Goal: Task Accomplishment & Management: Manage account settings

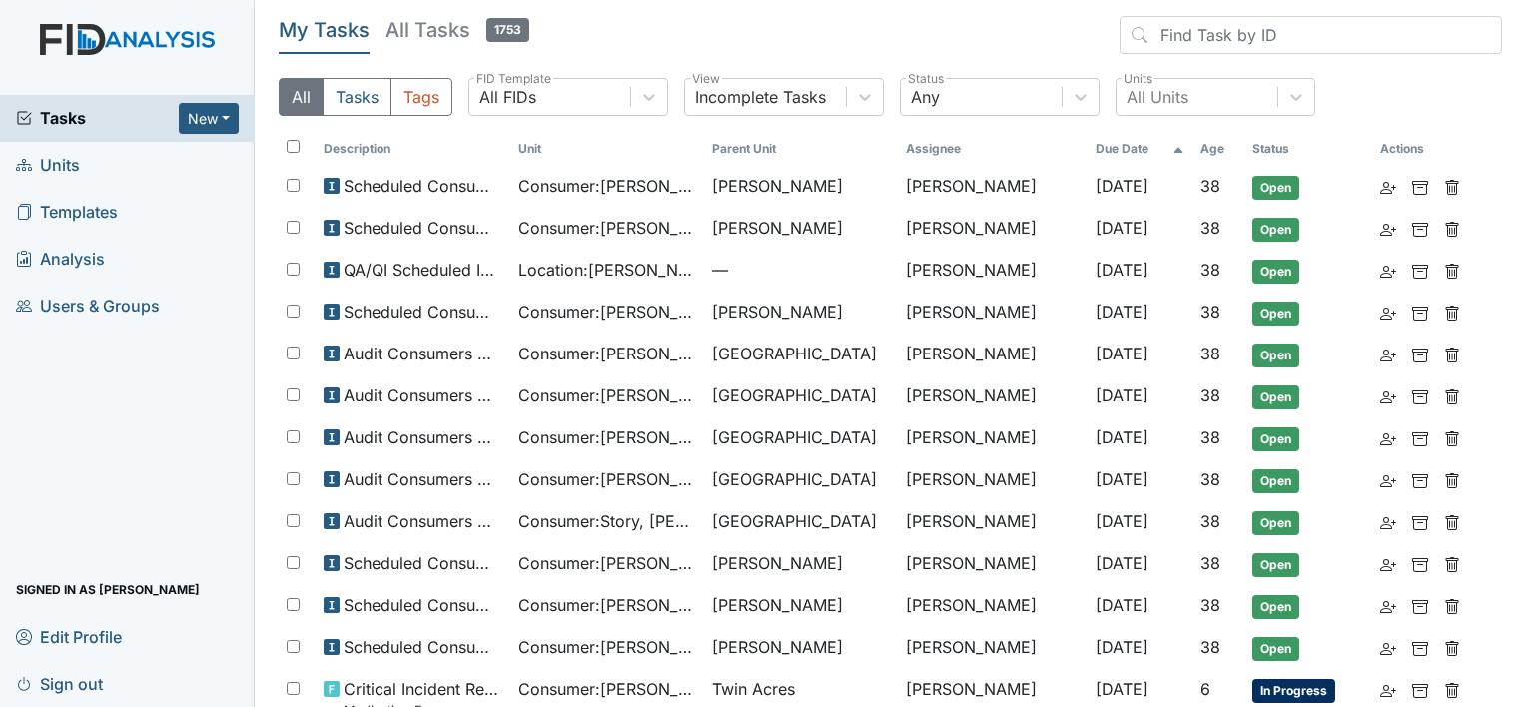
click at [96, 160] on link "Units" at bounding box center [127, 165] width 255 height 47
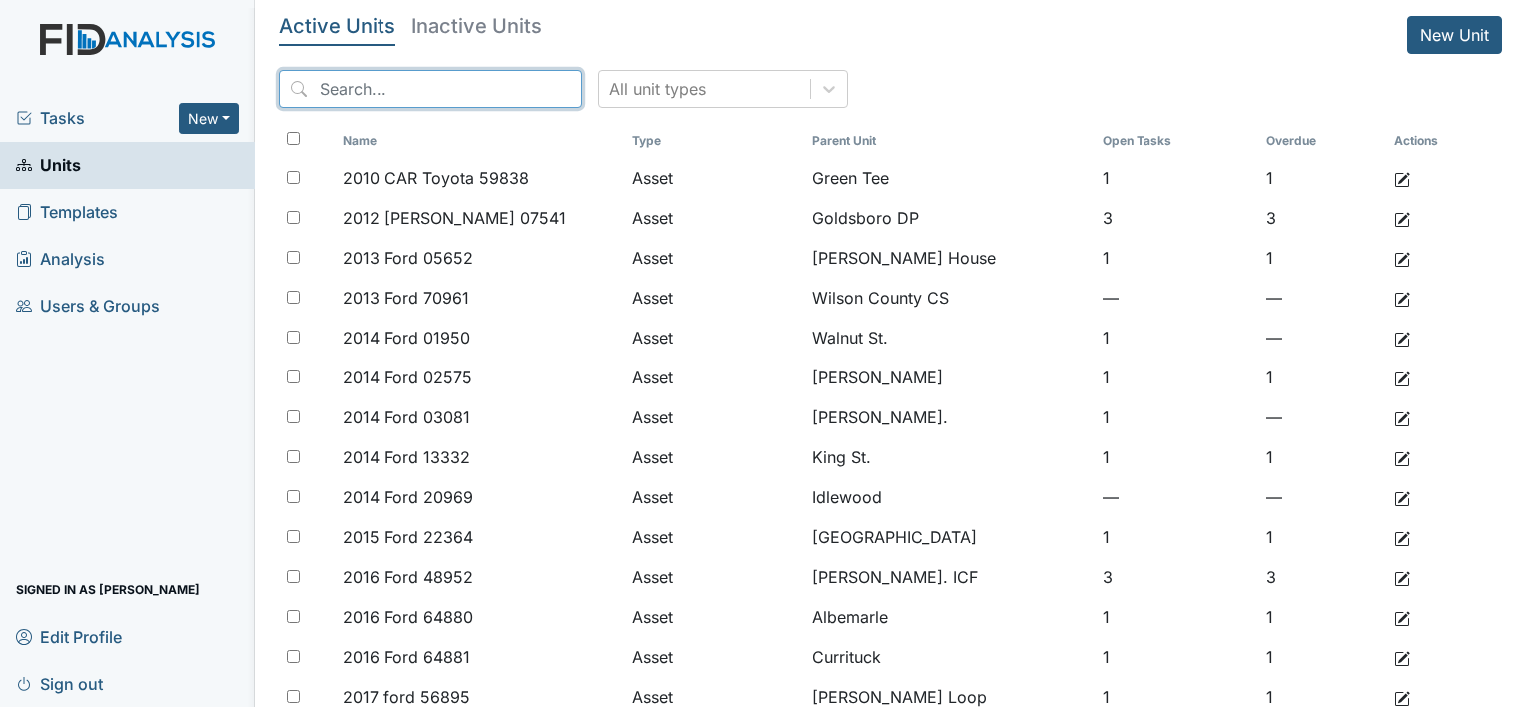
click at [400, 79] on input "search" at bounding box center [431, 89] width 304 height 38
type input "c"
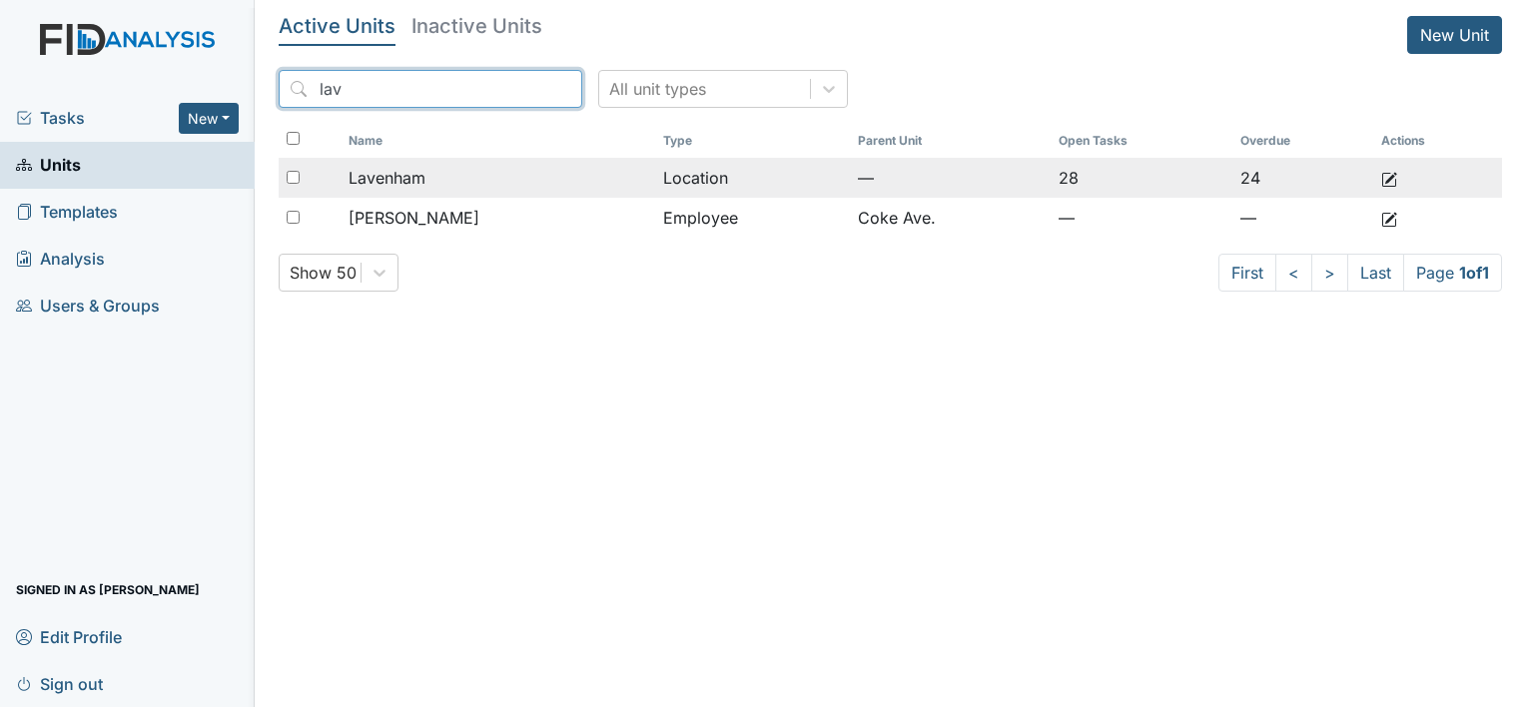
type input "lav"
click at [478, 182] on div "Lavenham" at bounding box center [498, 178] width 299 height 24
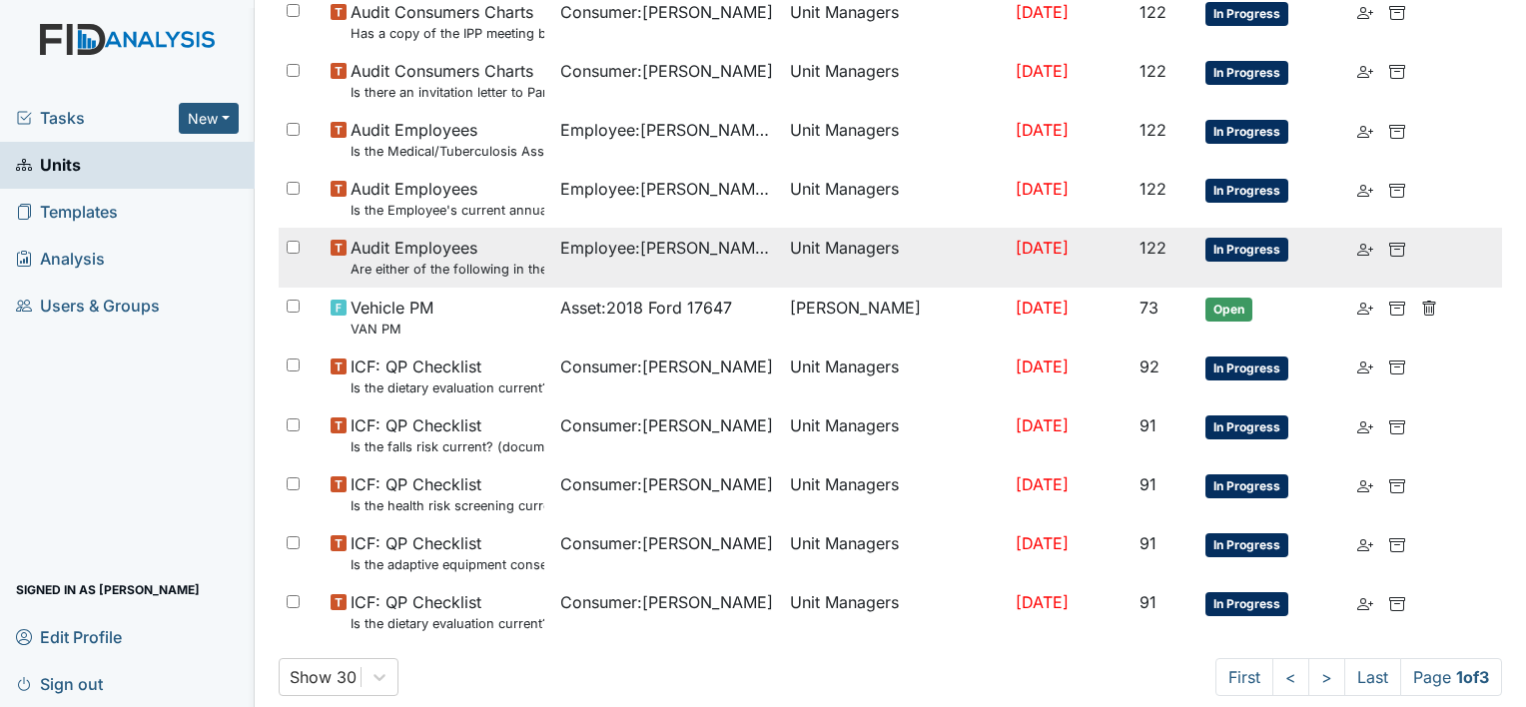
scroll to position [1432, 0]
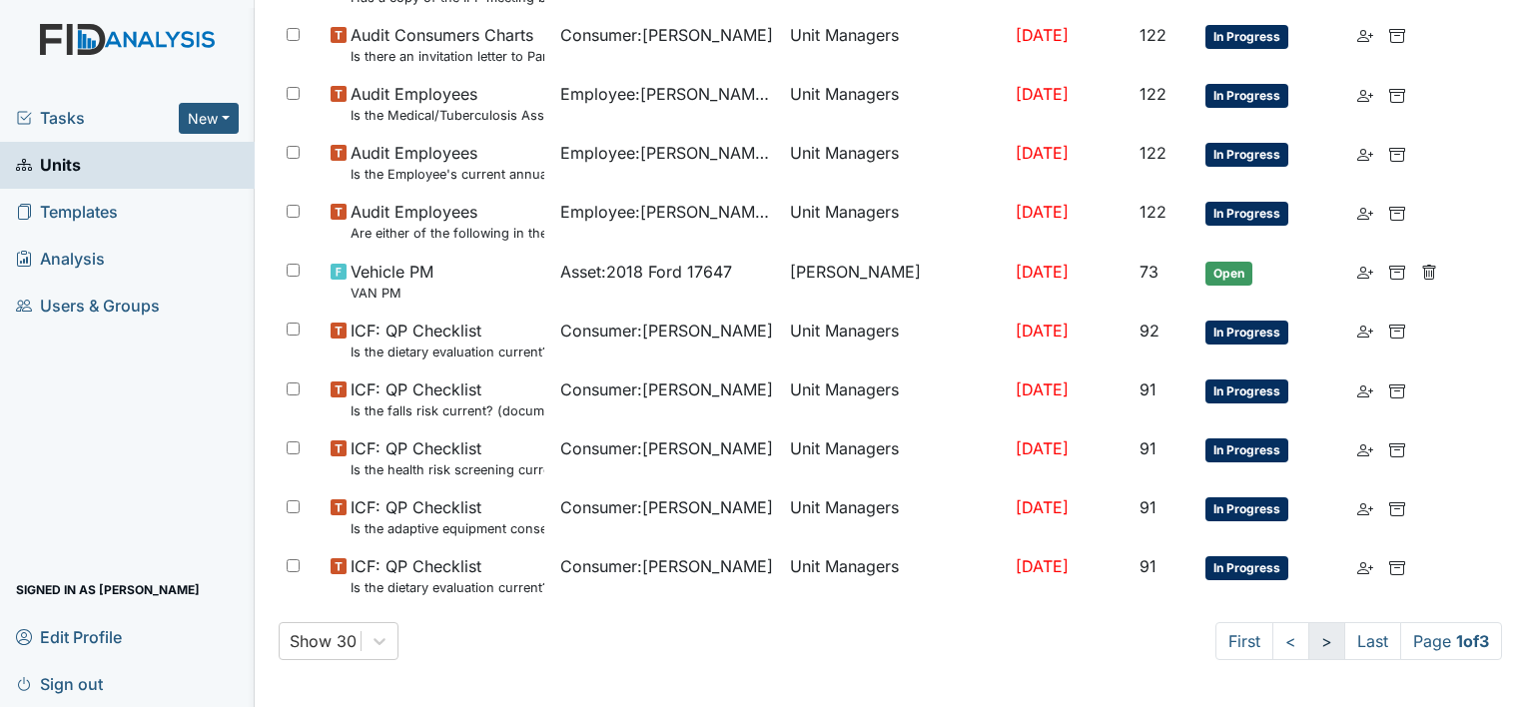
click at [1309, 641] on link ">" at bounding box center [1327, 641] width 37 height 38
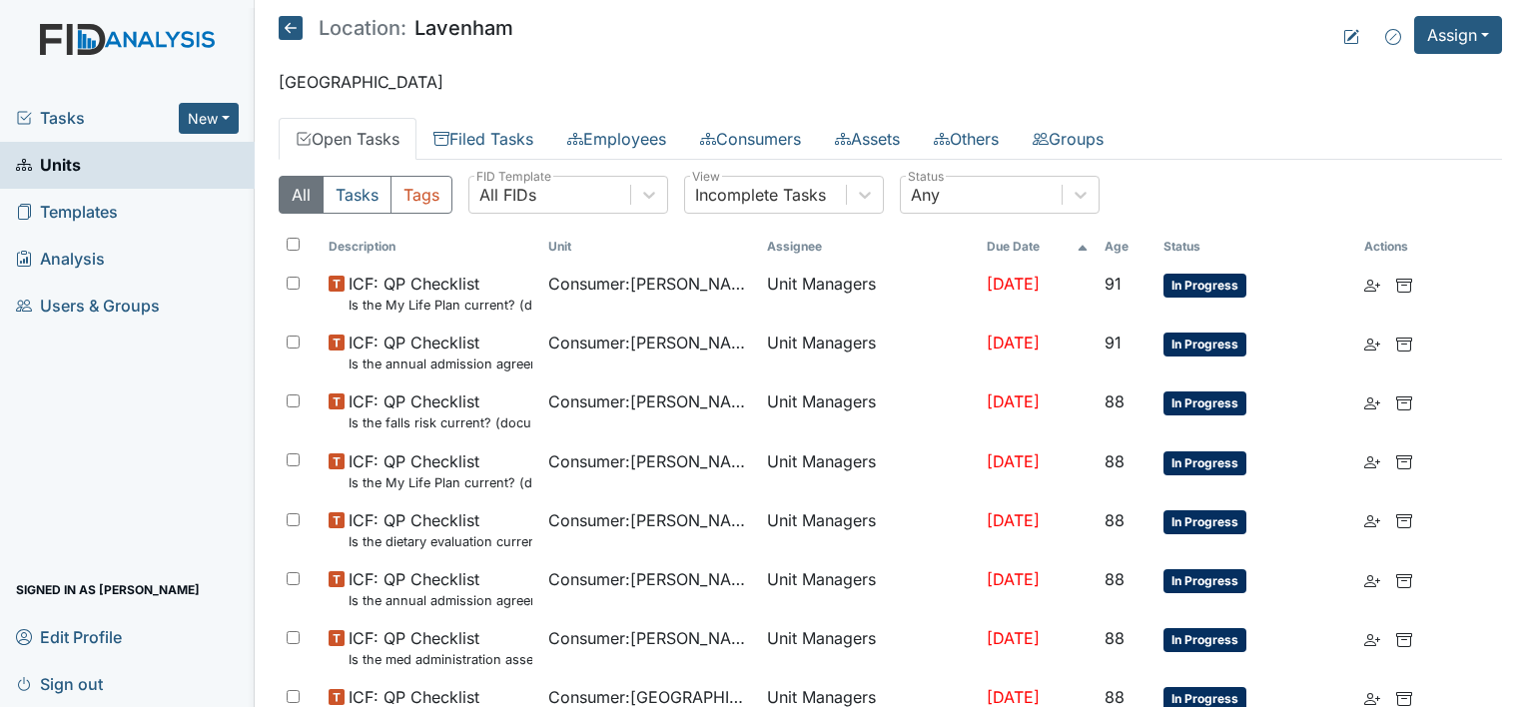
scroll to position [500, 0]
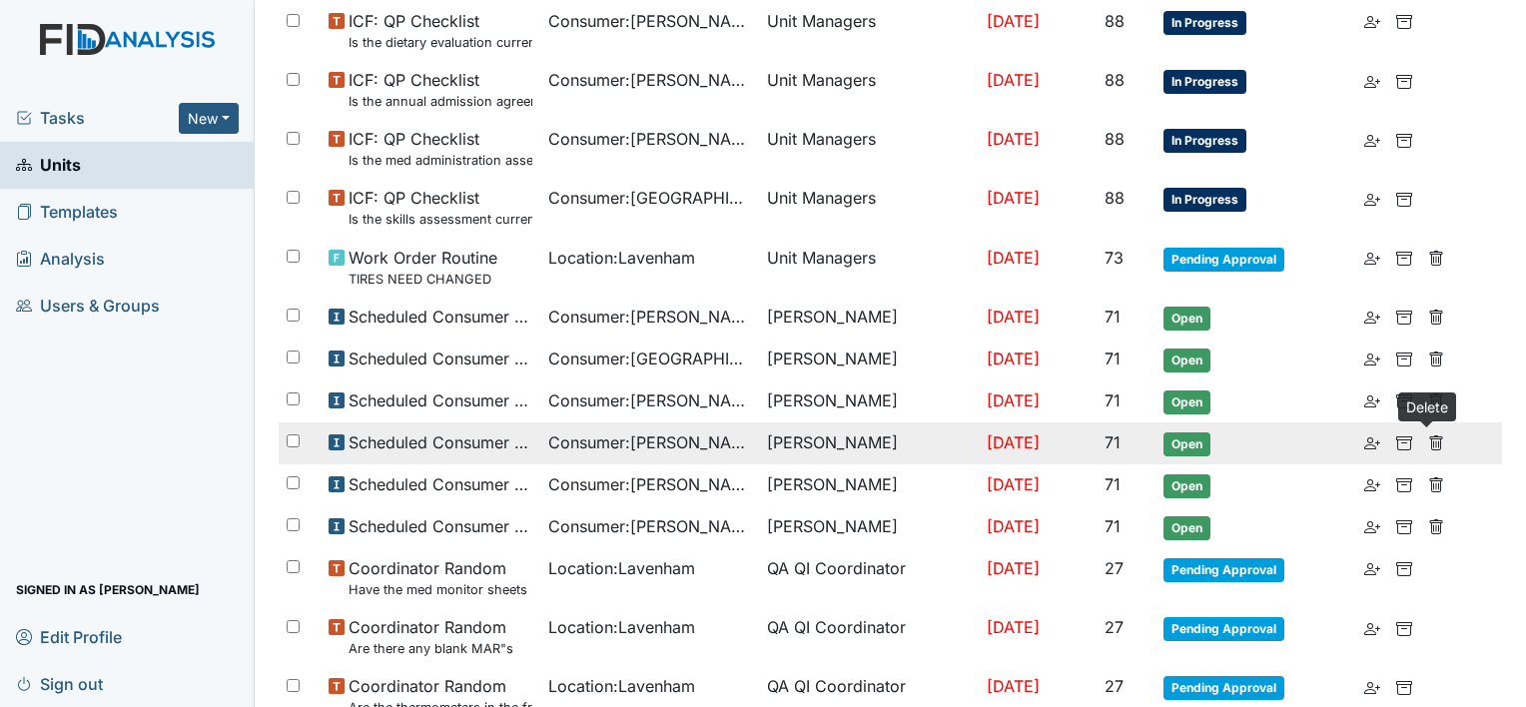
click at [1432, 440] on use at bounding box center [1436, 443] width 13 height 15
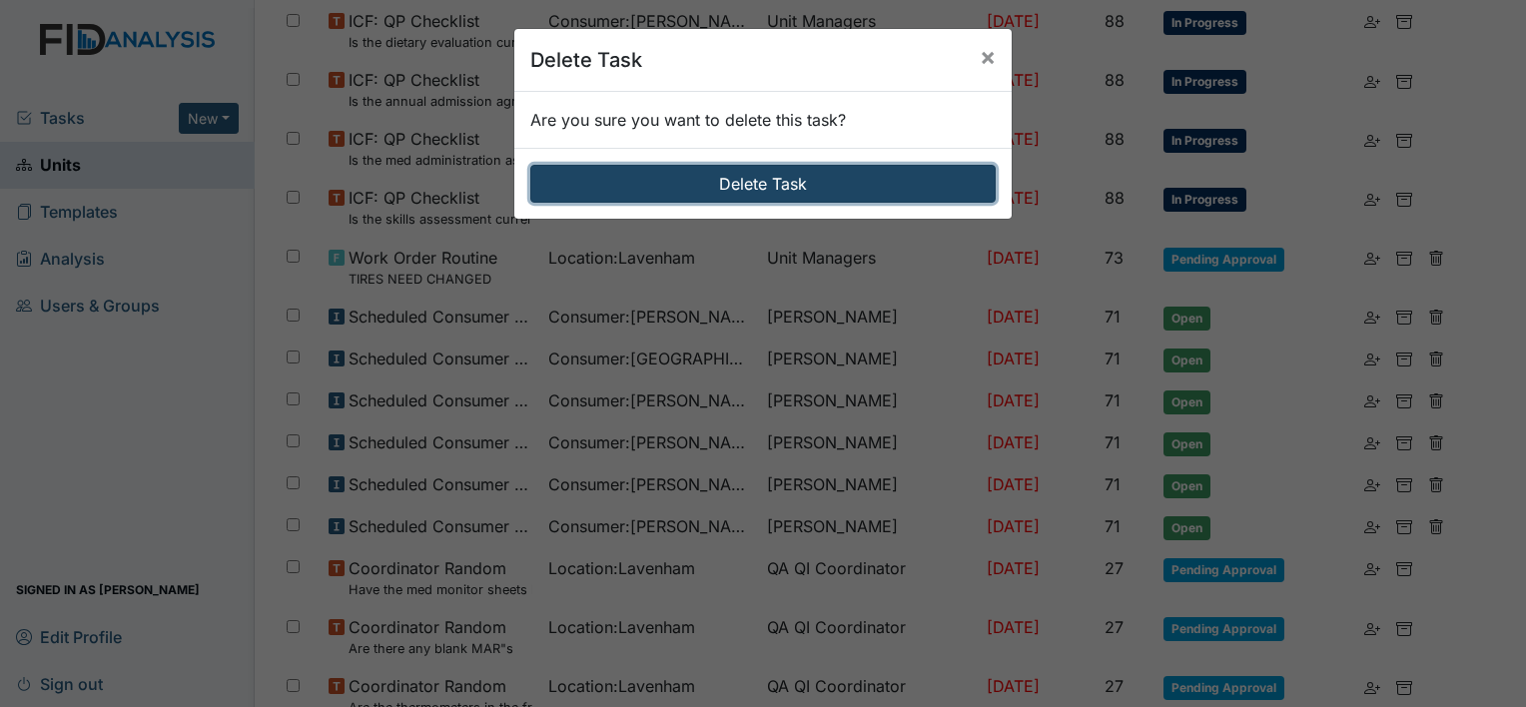
click at [751, 168] on button "Delete Task" at bounding box center [763, 184] width 466 height 38
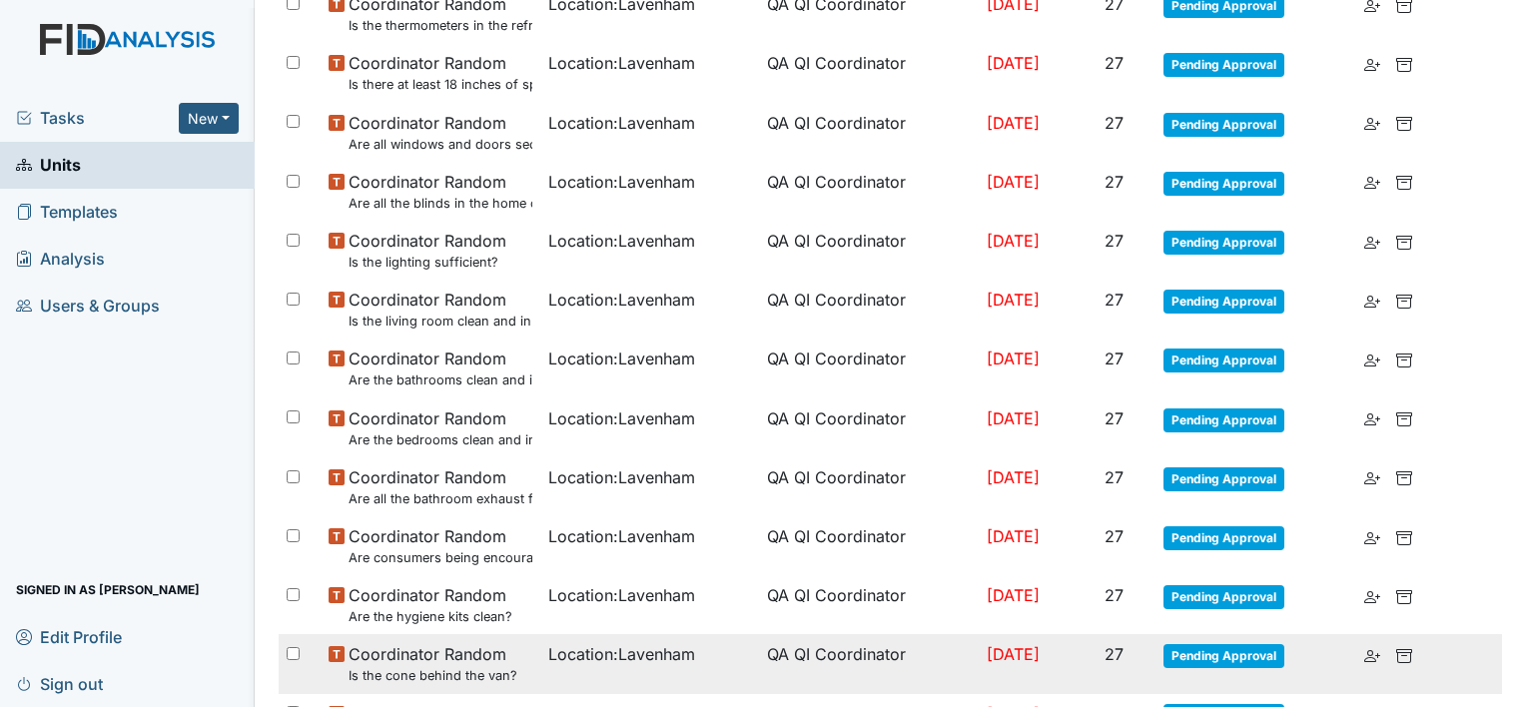
scroll to position [1342, 0]
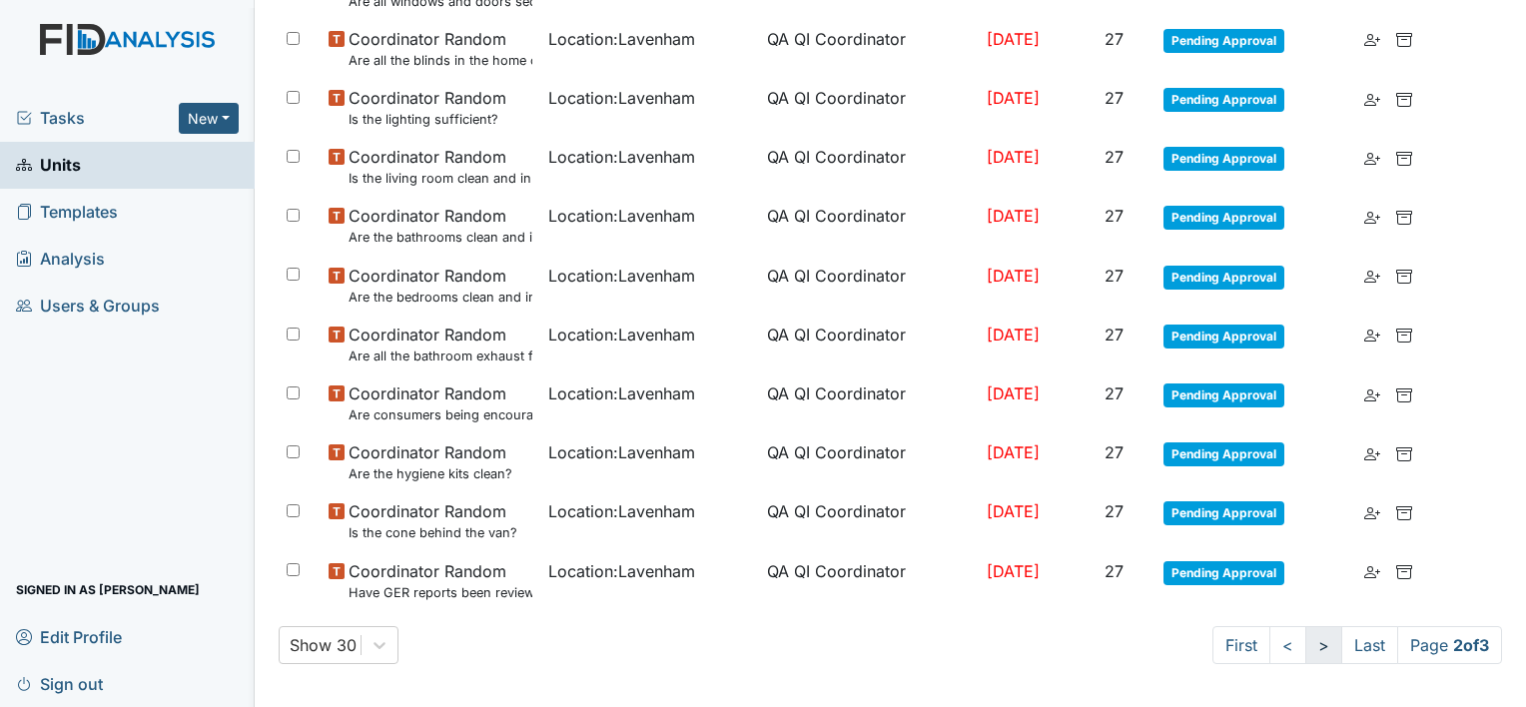
click at [1306, 640] on link ">" at bounding box center [1324, 645] width 37 height 38
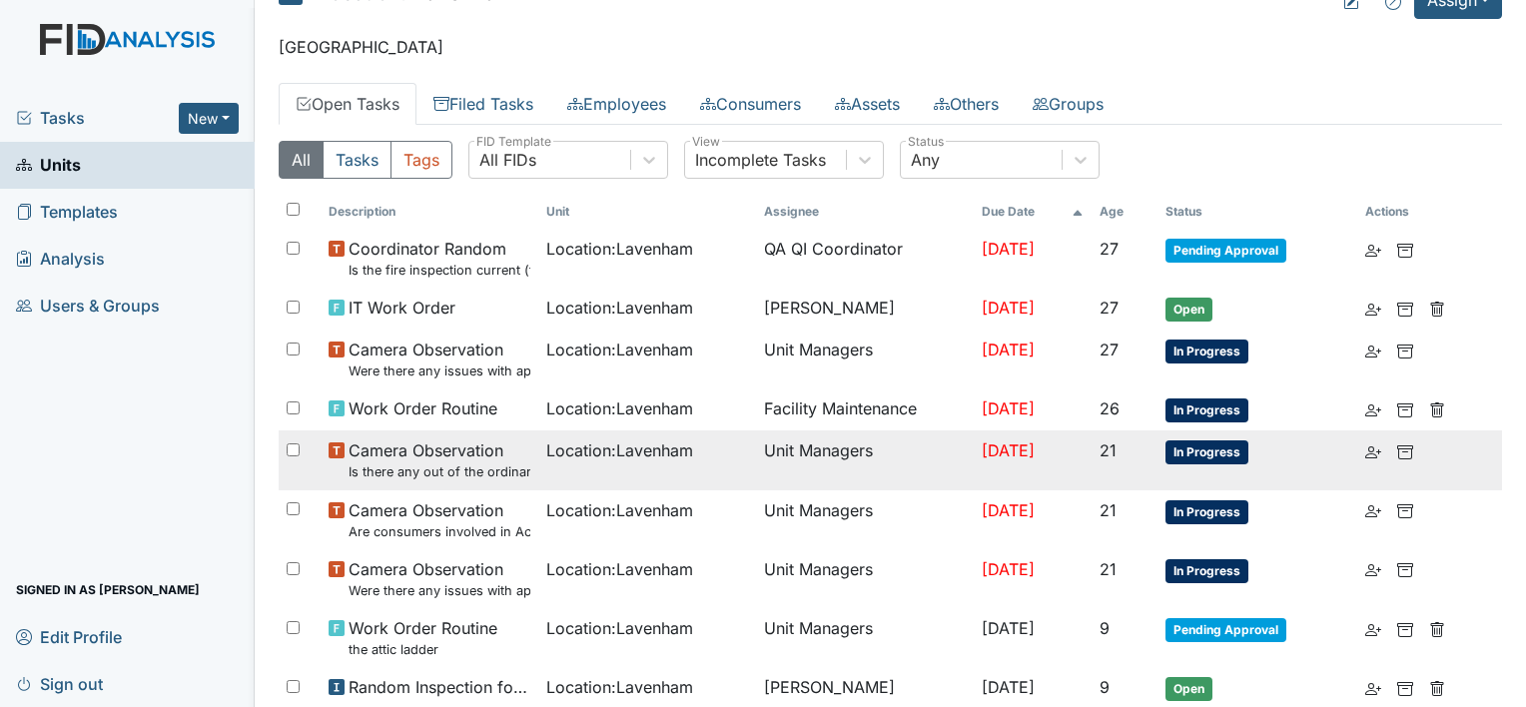
scroll to position [0, 0]
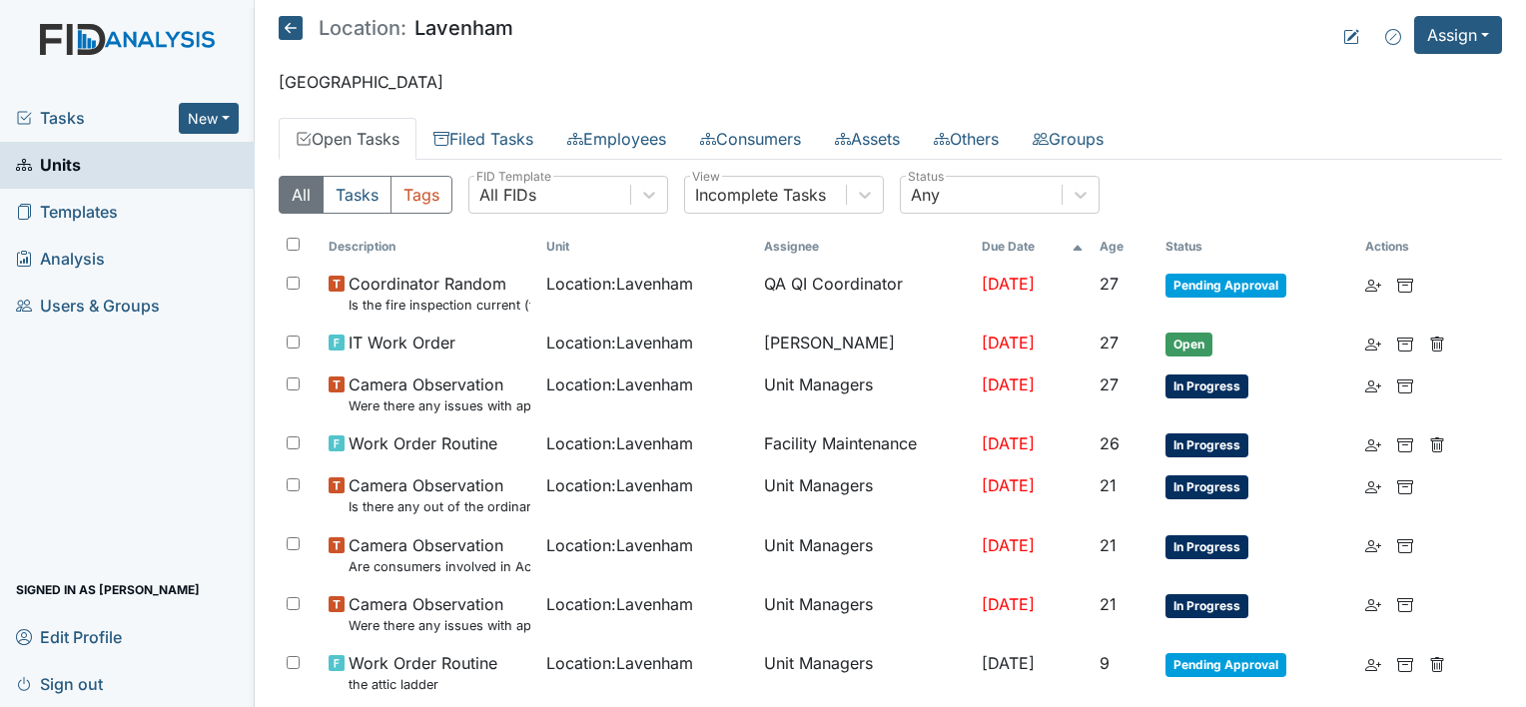
click at [91, 171] on link "Units" at bounding box center [127, 165] width 255 height 47
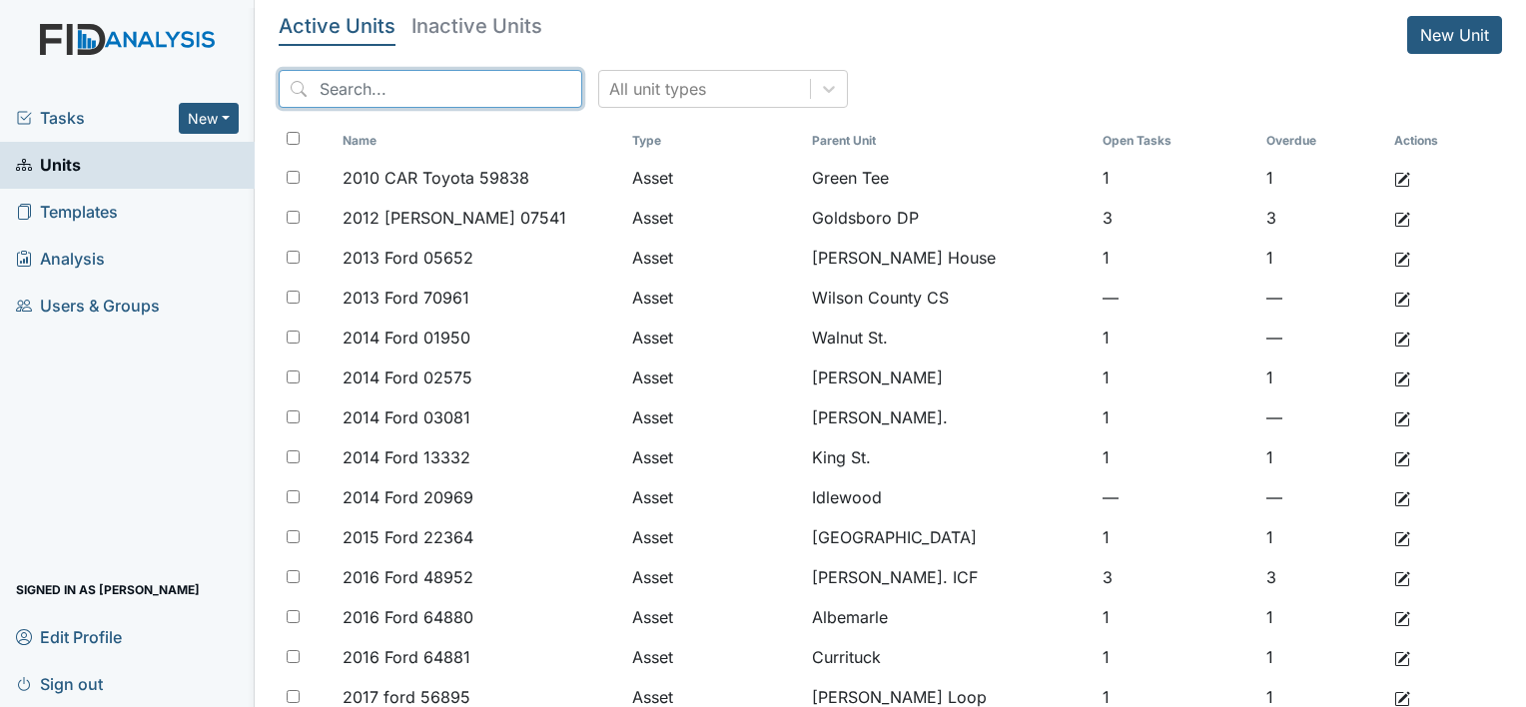
click at [364, 97] on input "search" at bounding box center [431, 89] width 304 height 38
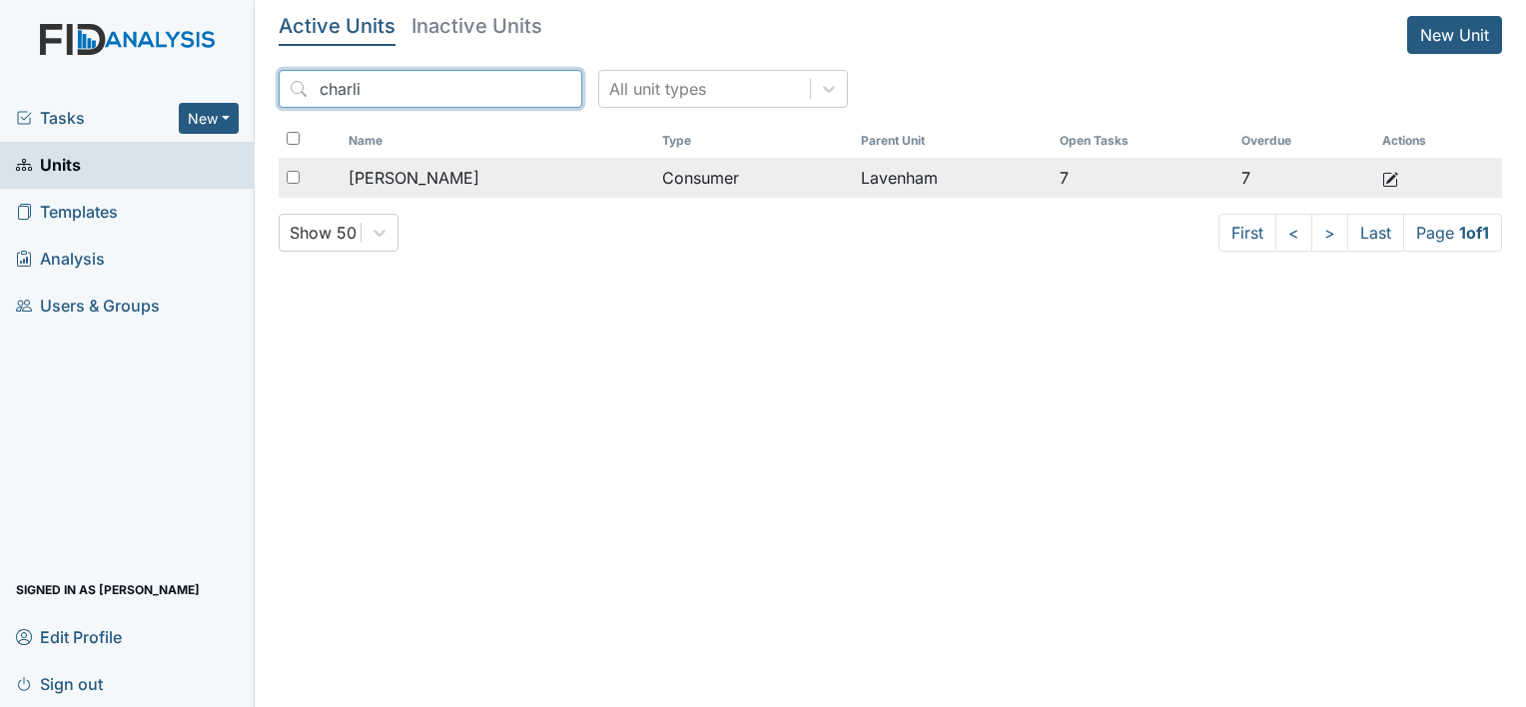
type input "charli"
click at [1383, 180] on icon at bounding box center [1391, 180] width 16 height 16
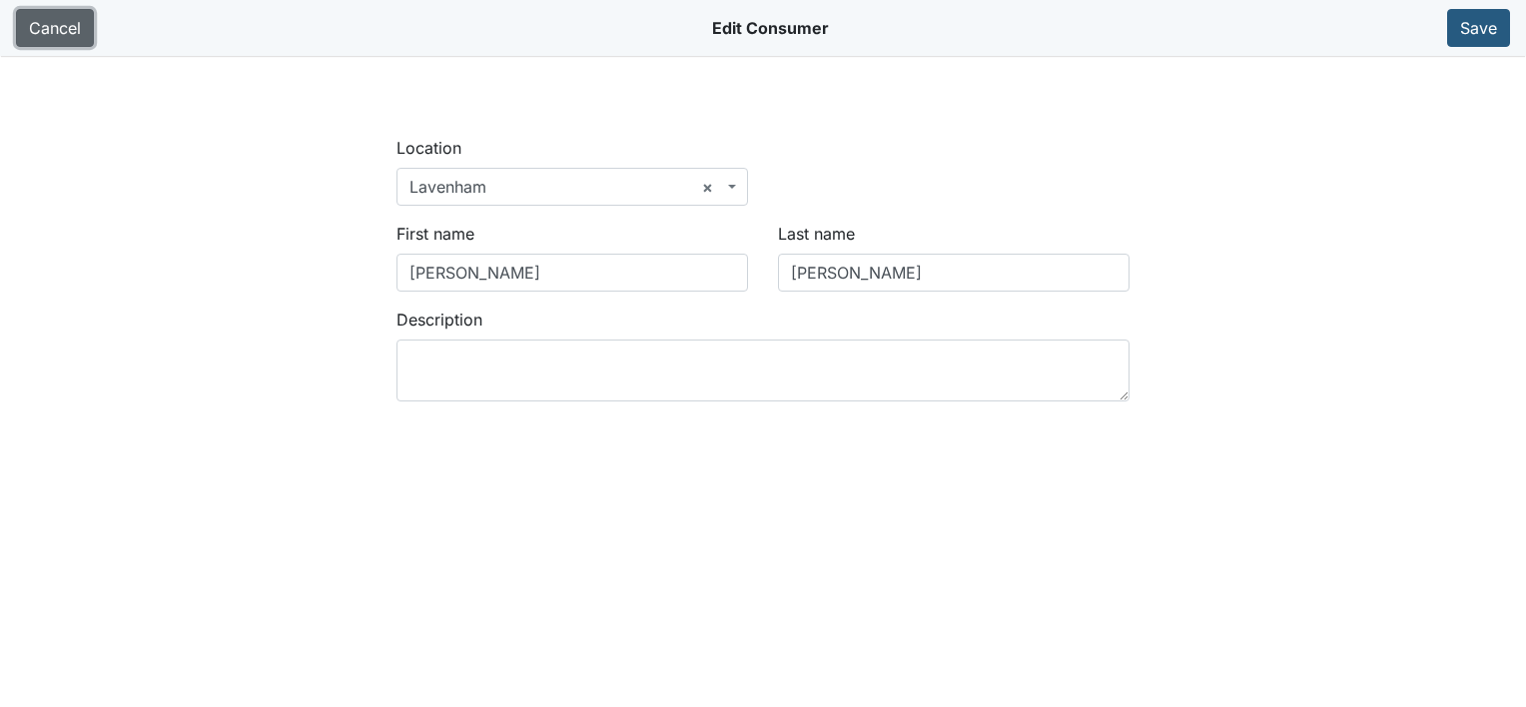
click at [30, 40] on link "Cancel" at bounding box center [55, 28] width 78 height 38
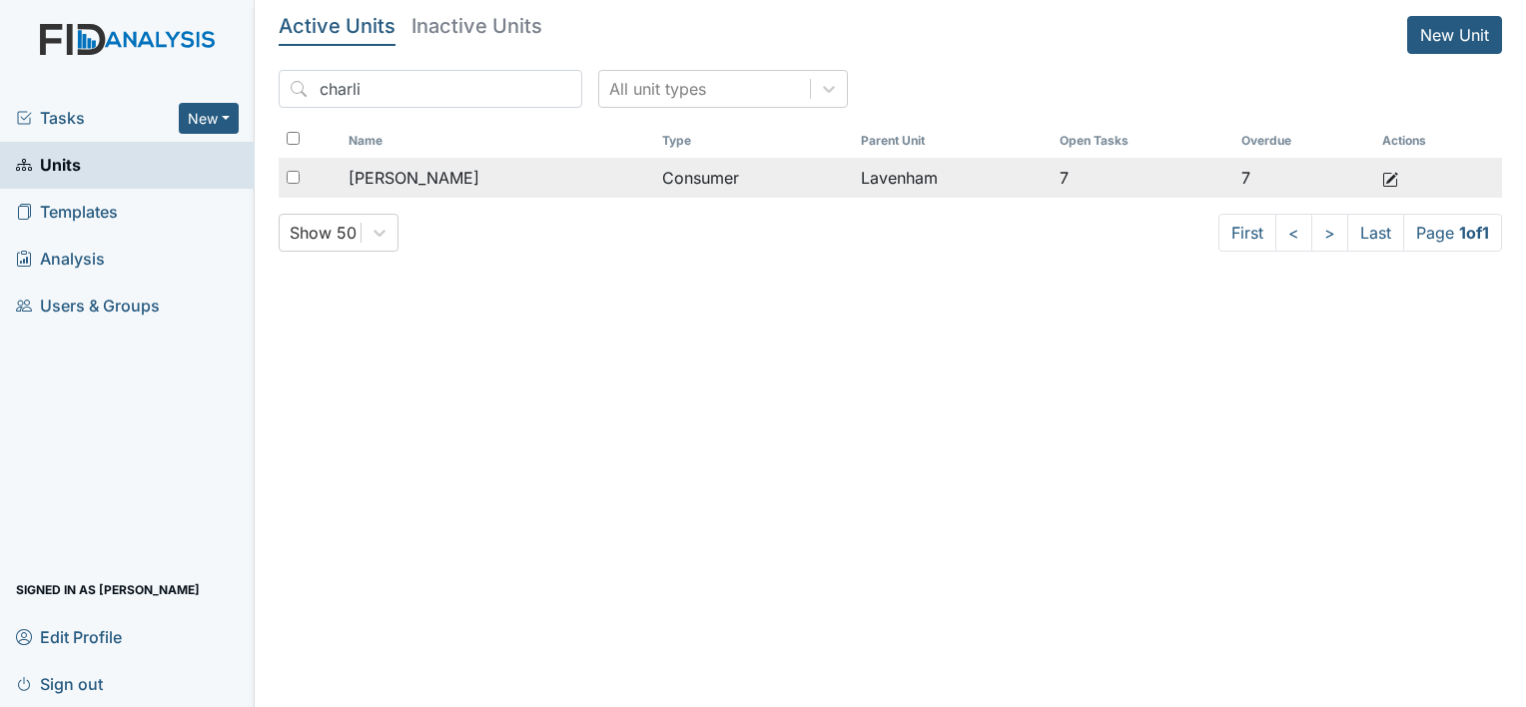
click at [292, 174] on input "checkbox" at bounding box center [293, 177] width 13 height 13
checkbox input "true"
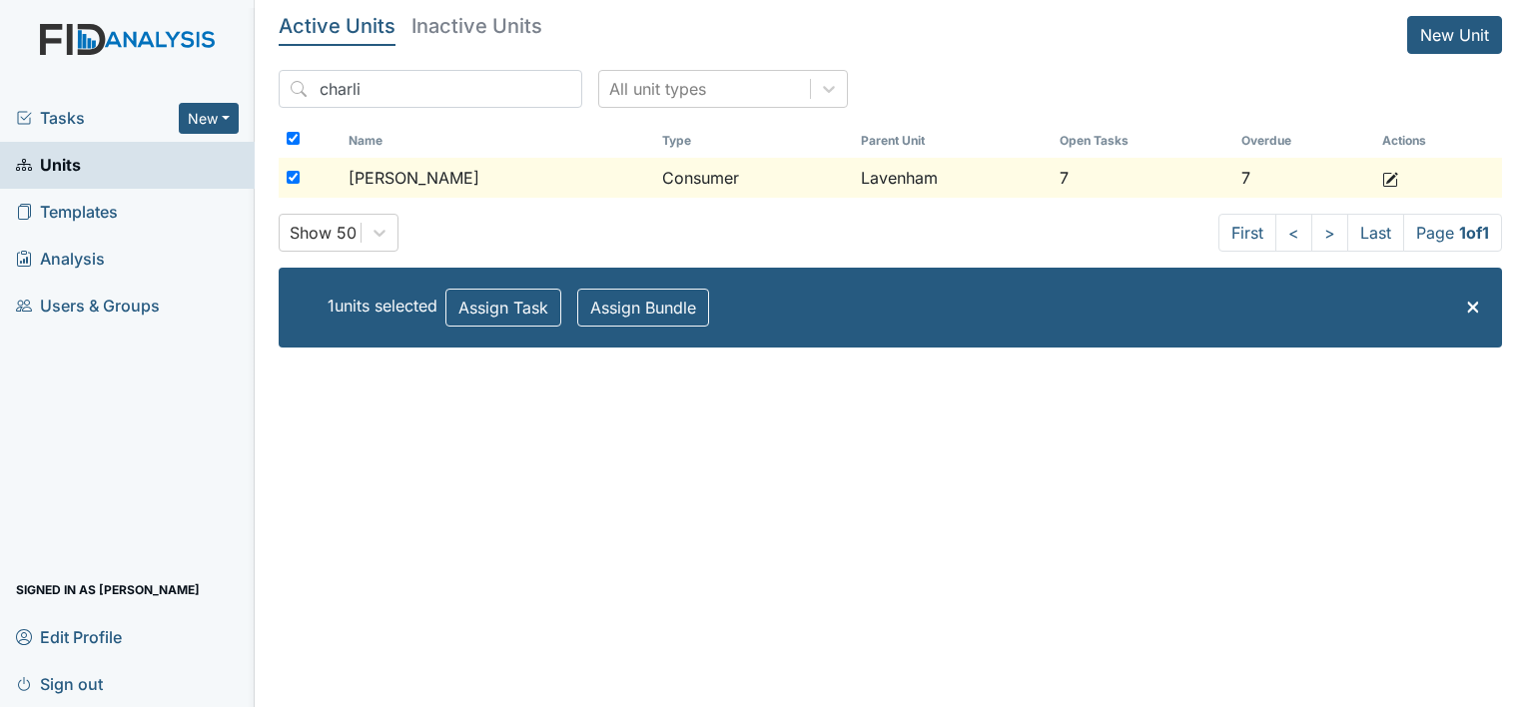
click at [282, 178] on div at bounding box center [310, 178] width 62 height 40
checkbox input "false"
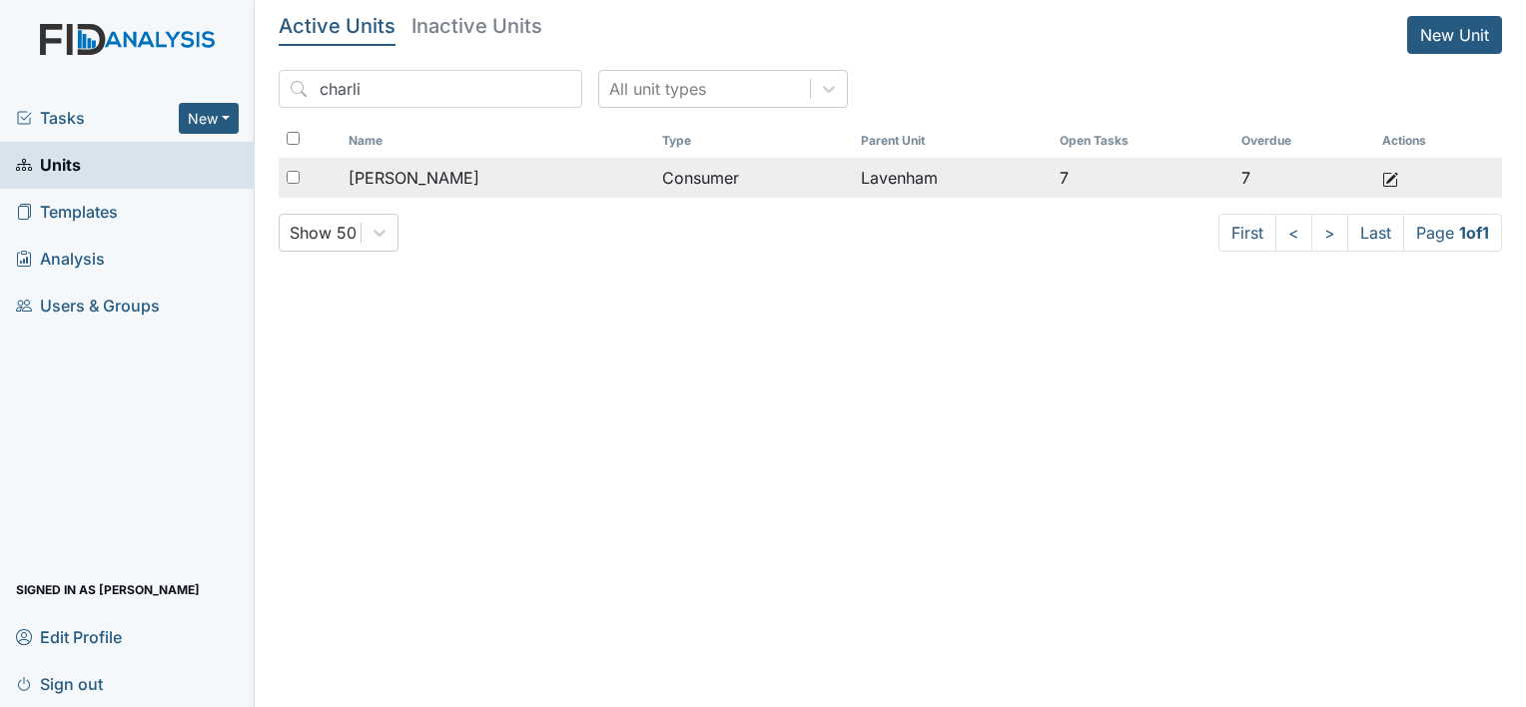
click at [1376, 172] on td at bounding box center [1425, 178] width 100 height 40
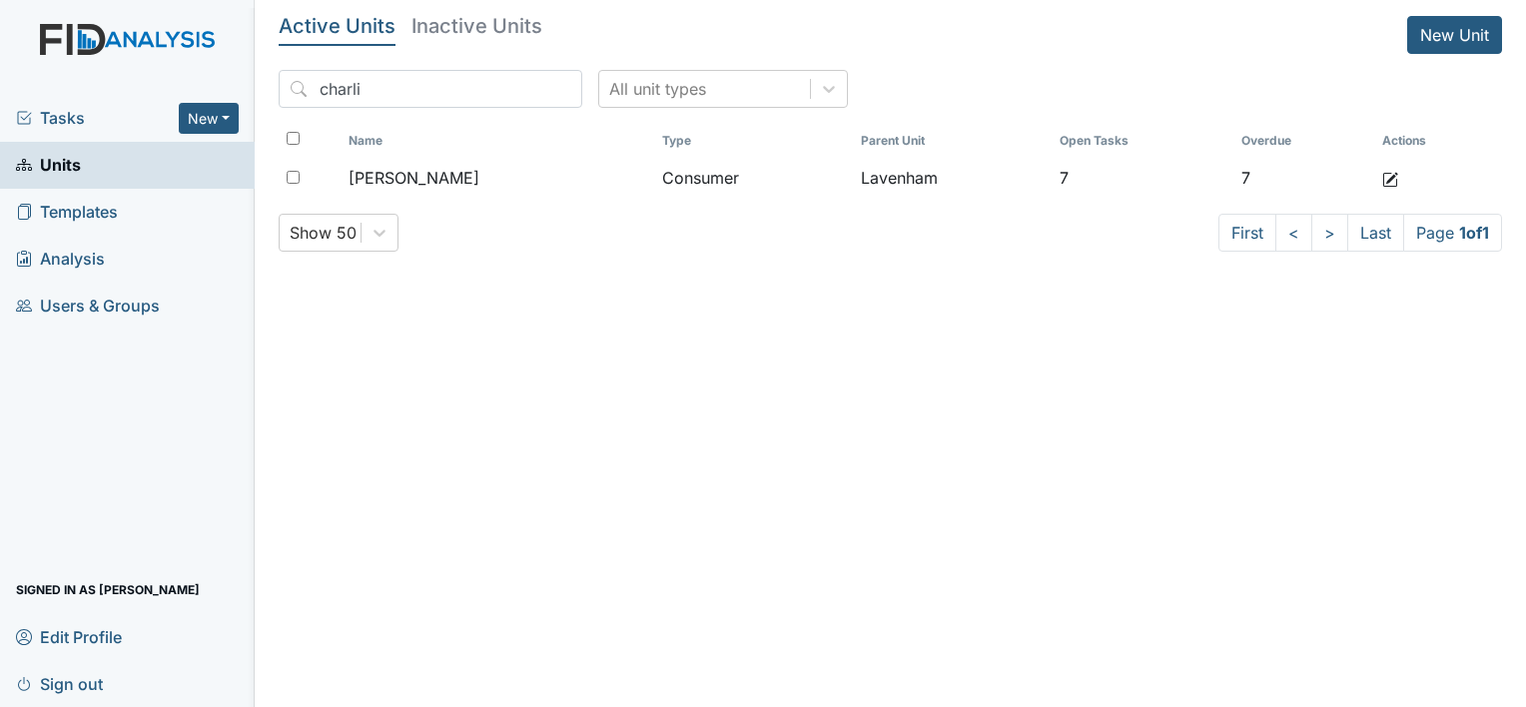
click at [75, 176] on span "Units" at bounding box center [48, 165] width 65 height 31
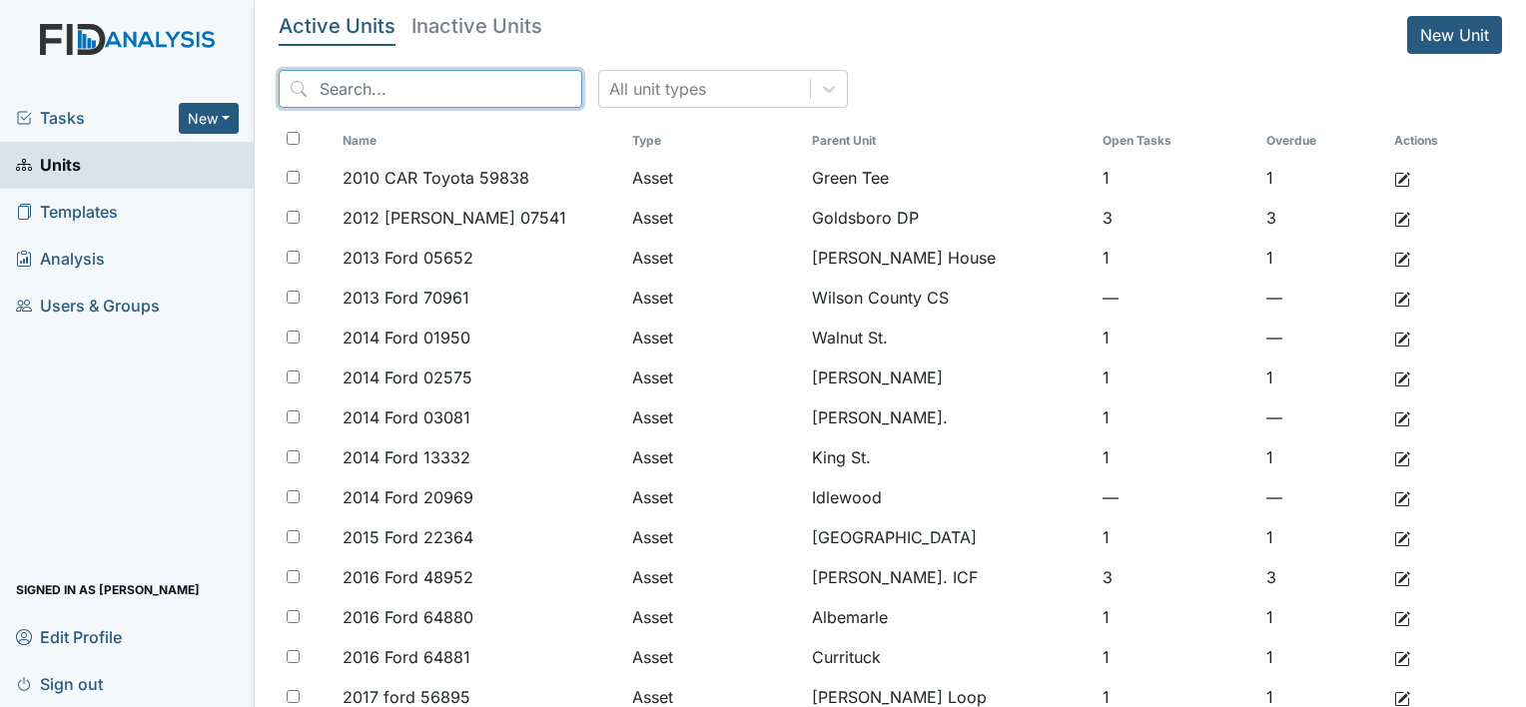
click at [351, 81] on input "search" at bounding box center [431, 89] width 304 height 38
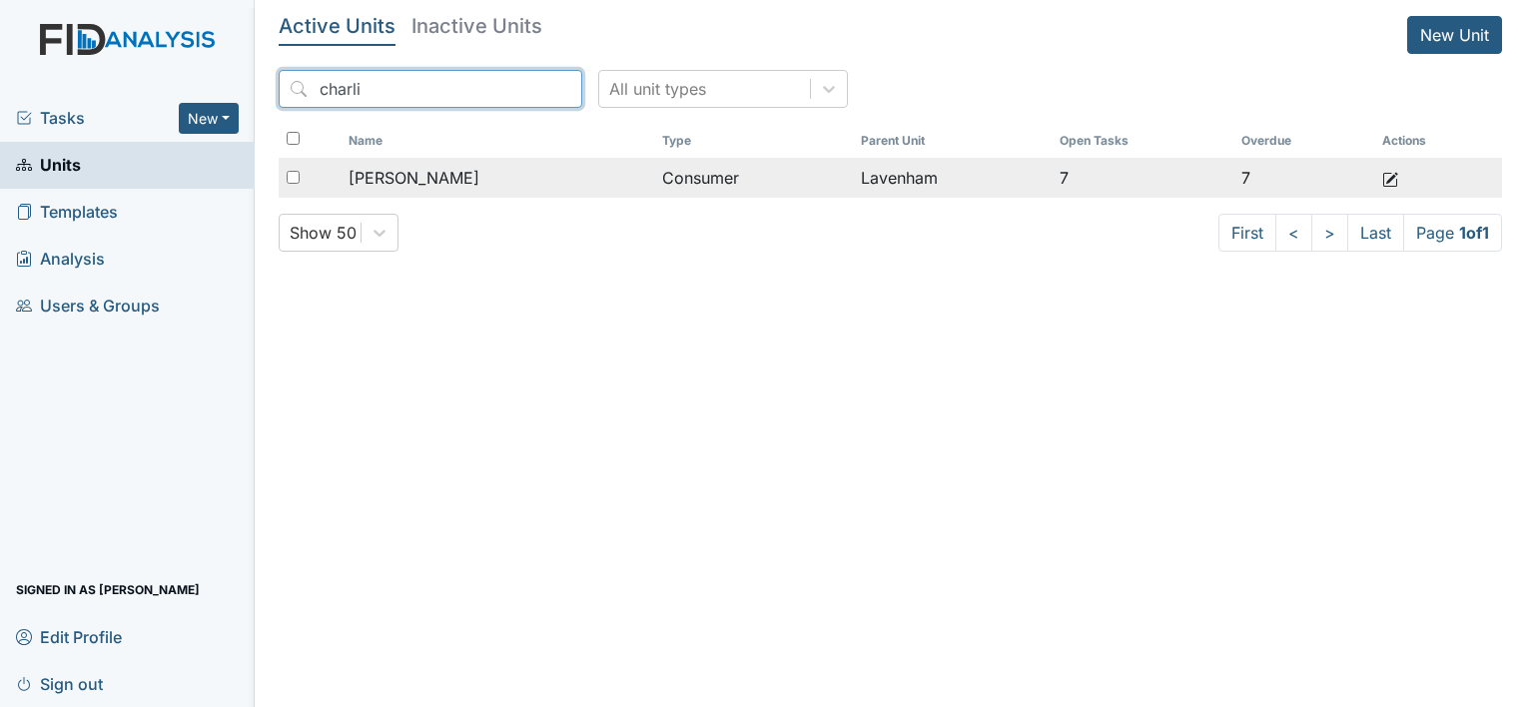
type input "charli"
click at [1402, 173] on td at bounding box center [1425, 178] width 100 height 40
click at [1389, 173] on icon at bounding box center [1391, 180] width 16 height 16
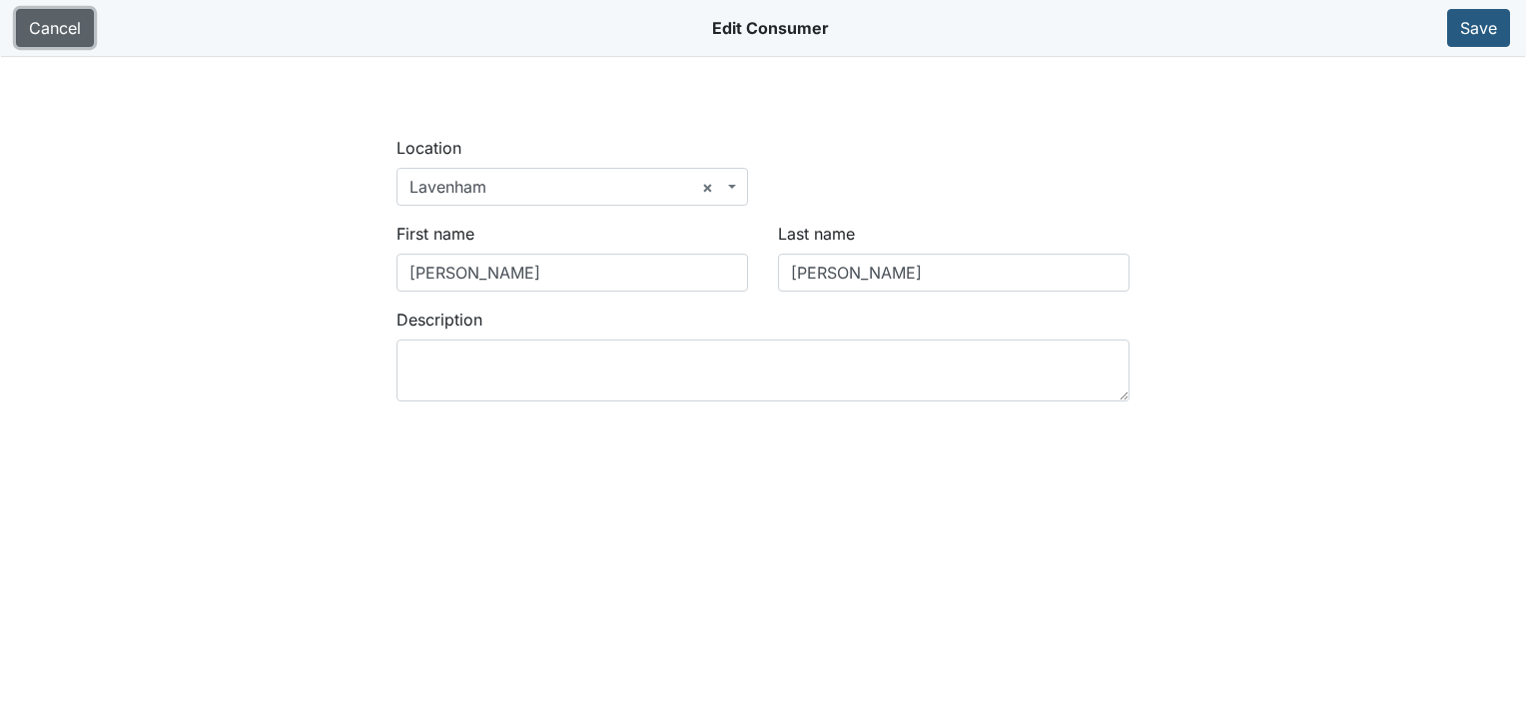
click at [64, 38] on link "Cancel" at bounding box center [55, 28] width 78 height 38
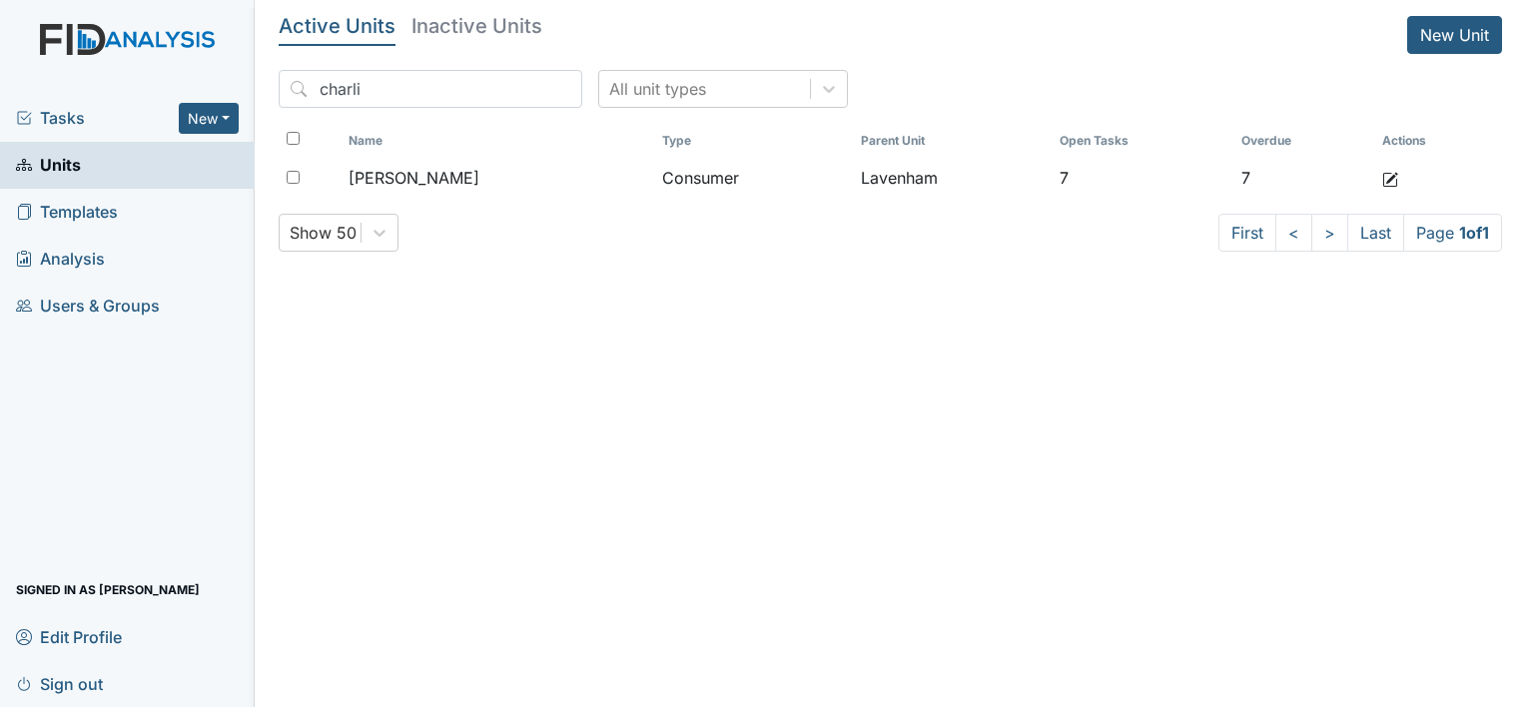
click at [77, 168] on span "Units" at bounding box center [48, 165] width 65 height 31
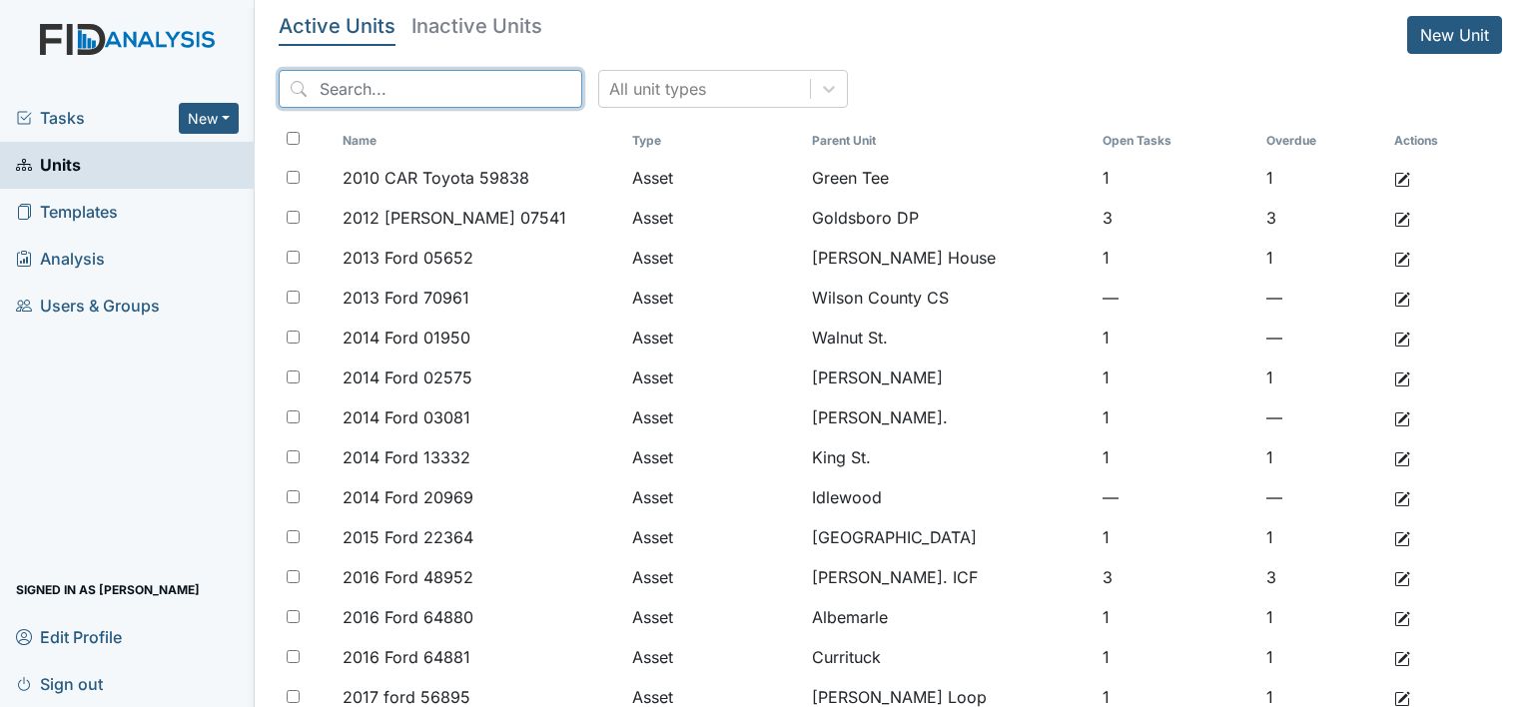
click at [390, 90] on input "search" at bounding box center [431, 89] width 304 height 38
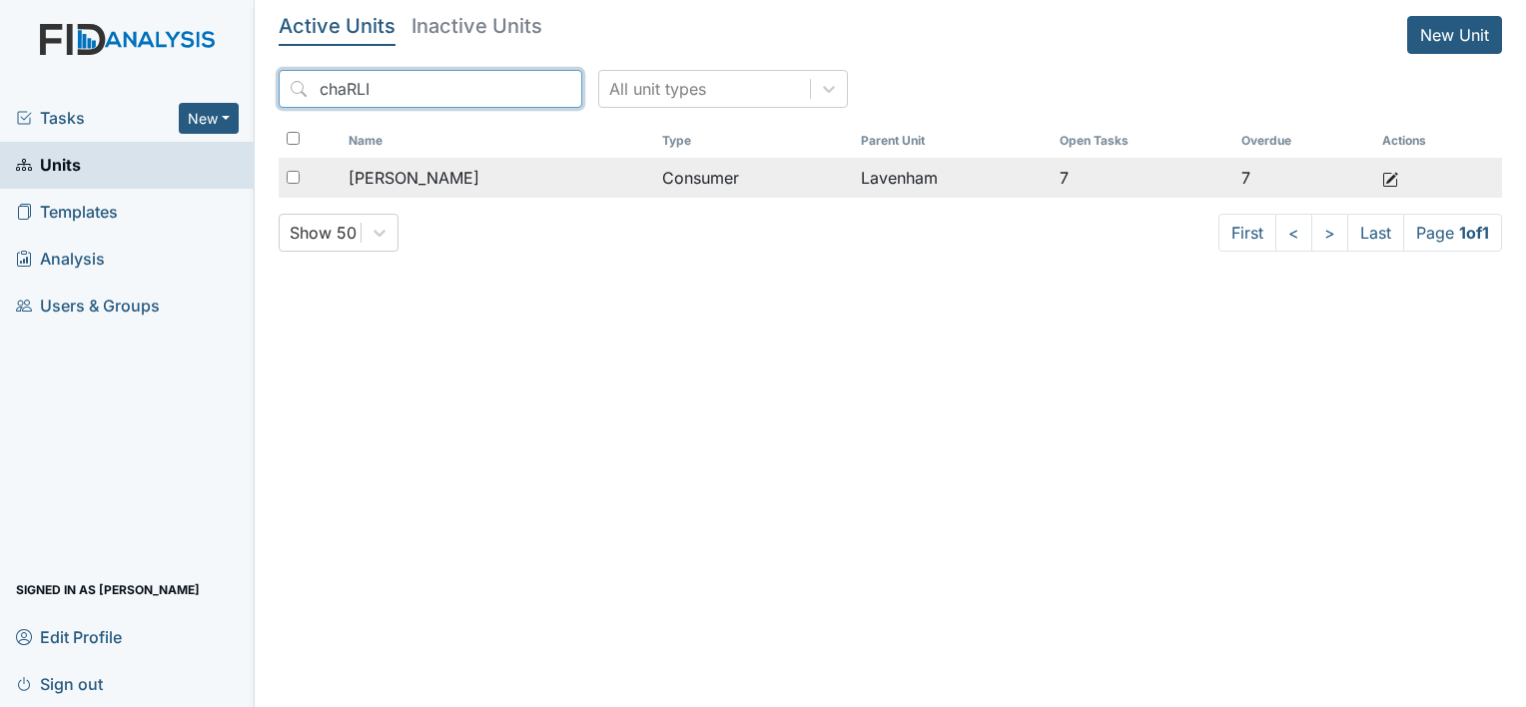
type input "chaRLI"
click at [1383, 176] on icon at bounding box center [1391, 180] width 16 height 16
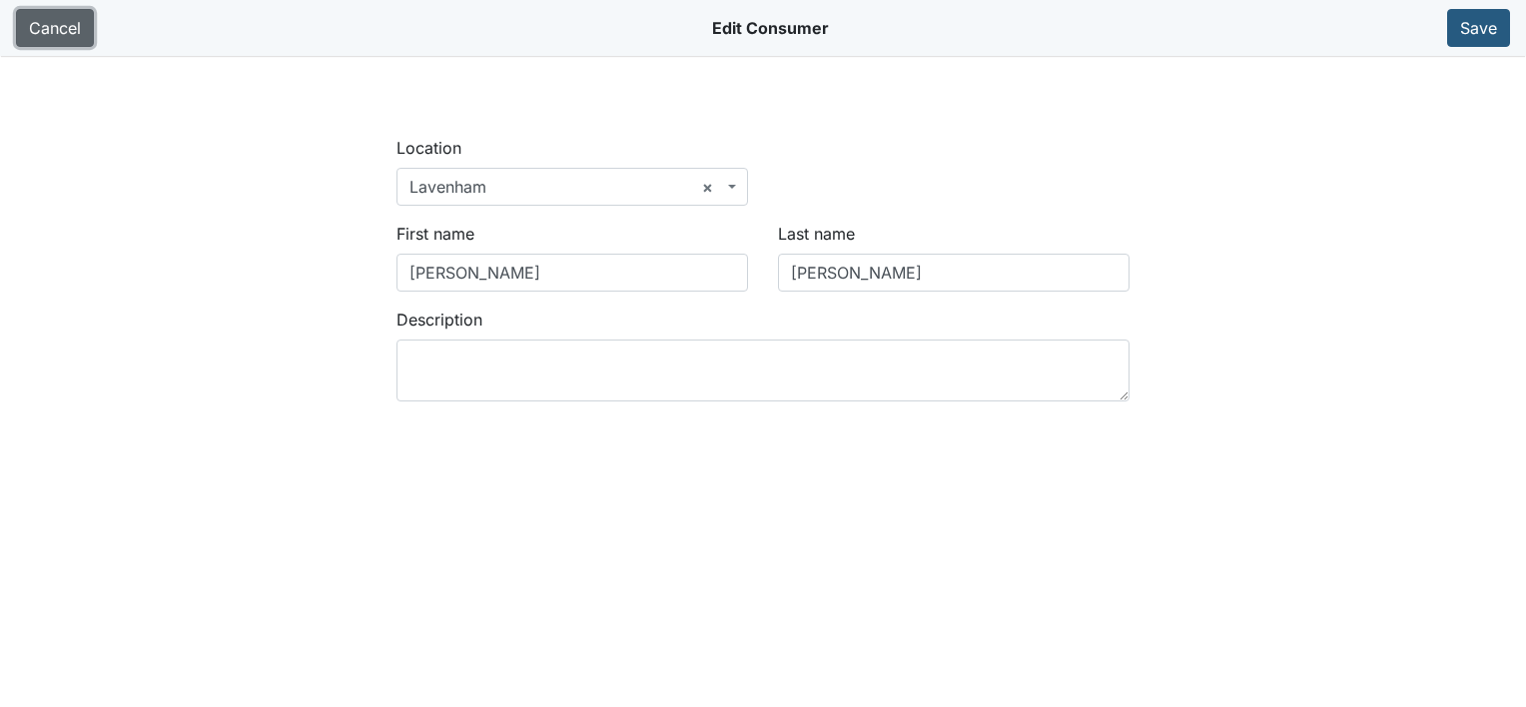
click at [52, 35] on link "Cancel" at bounding box center [55, 28] width 78 height 38
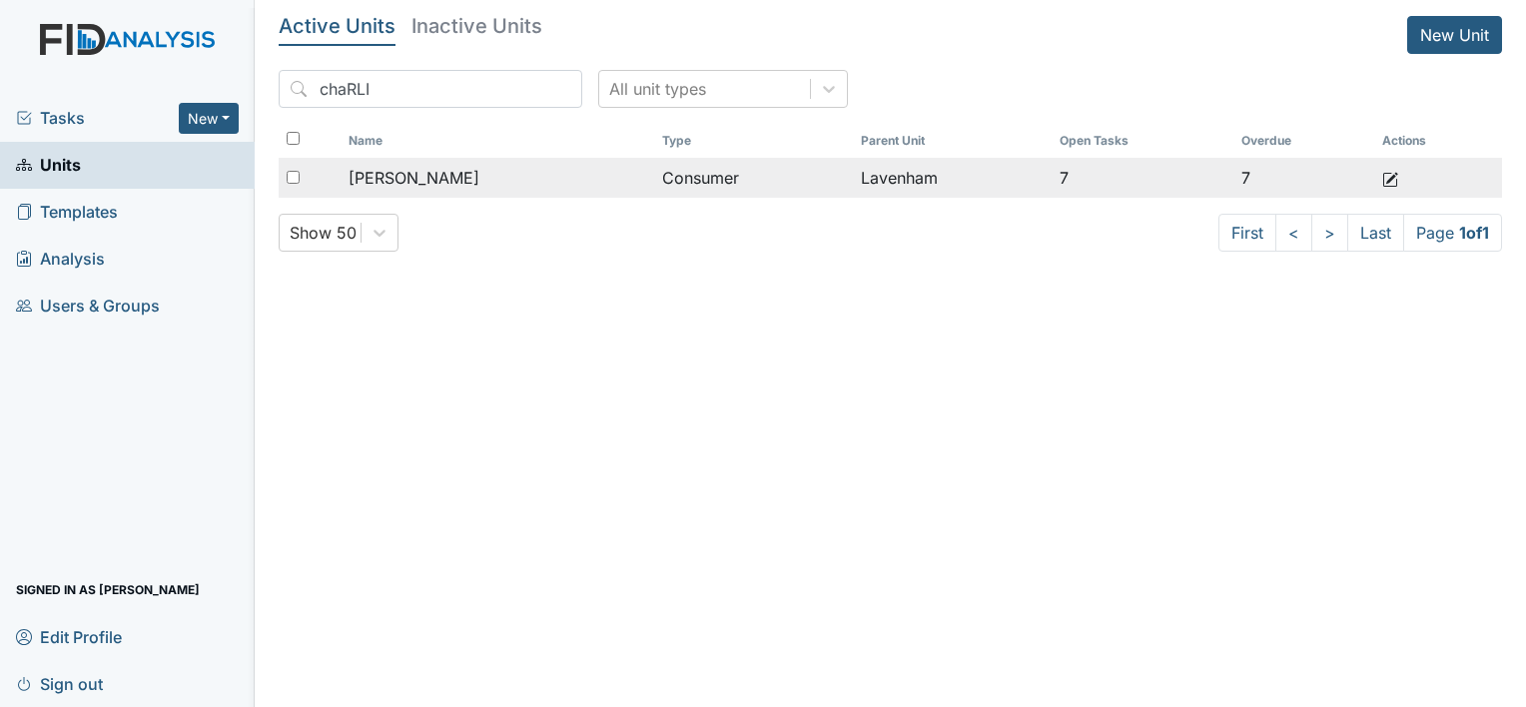
click at [296, 187] on div at bounding box center [310, 178] width 62 height 40
checkbox input "true"
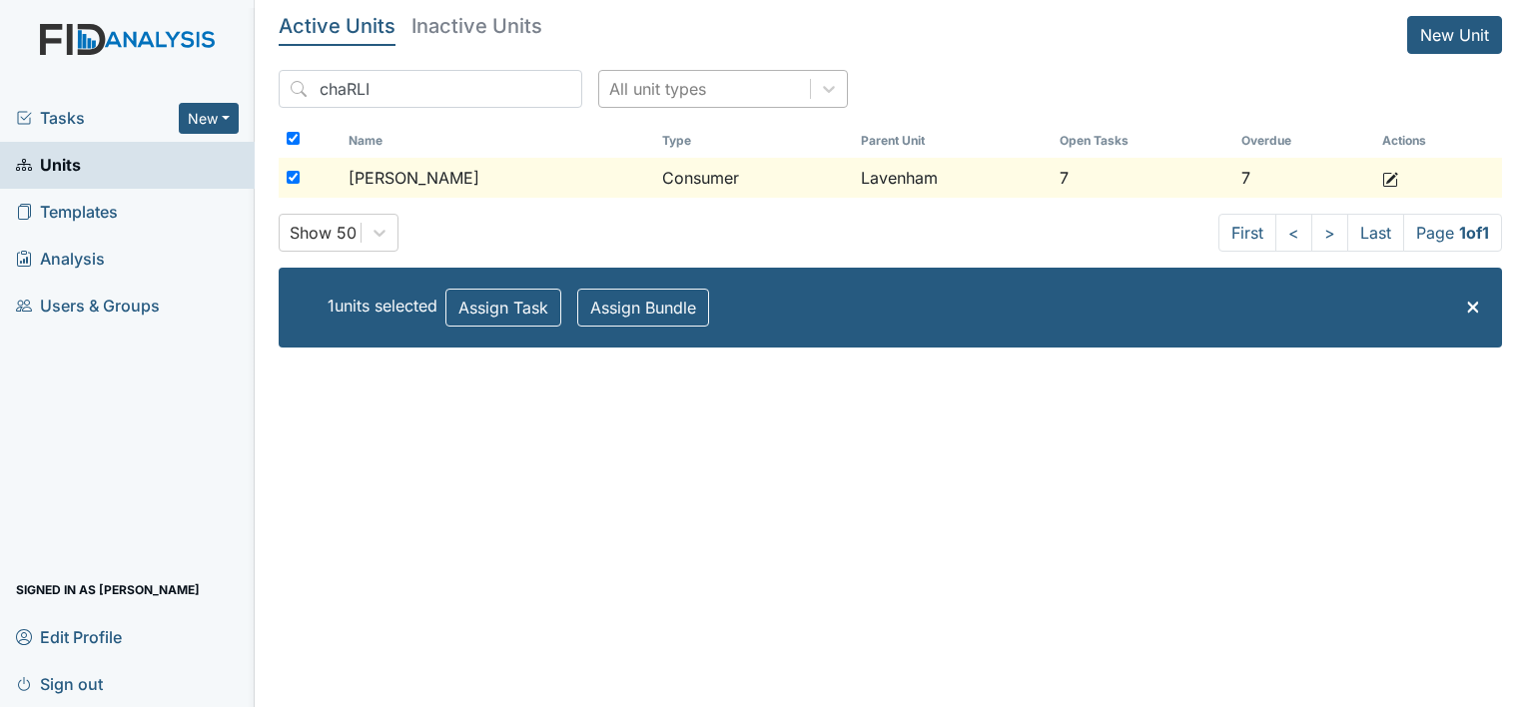
click at [620, 87] on div "All unit types" at bounding box center [657, 89] width 97 height 24
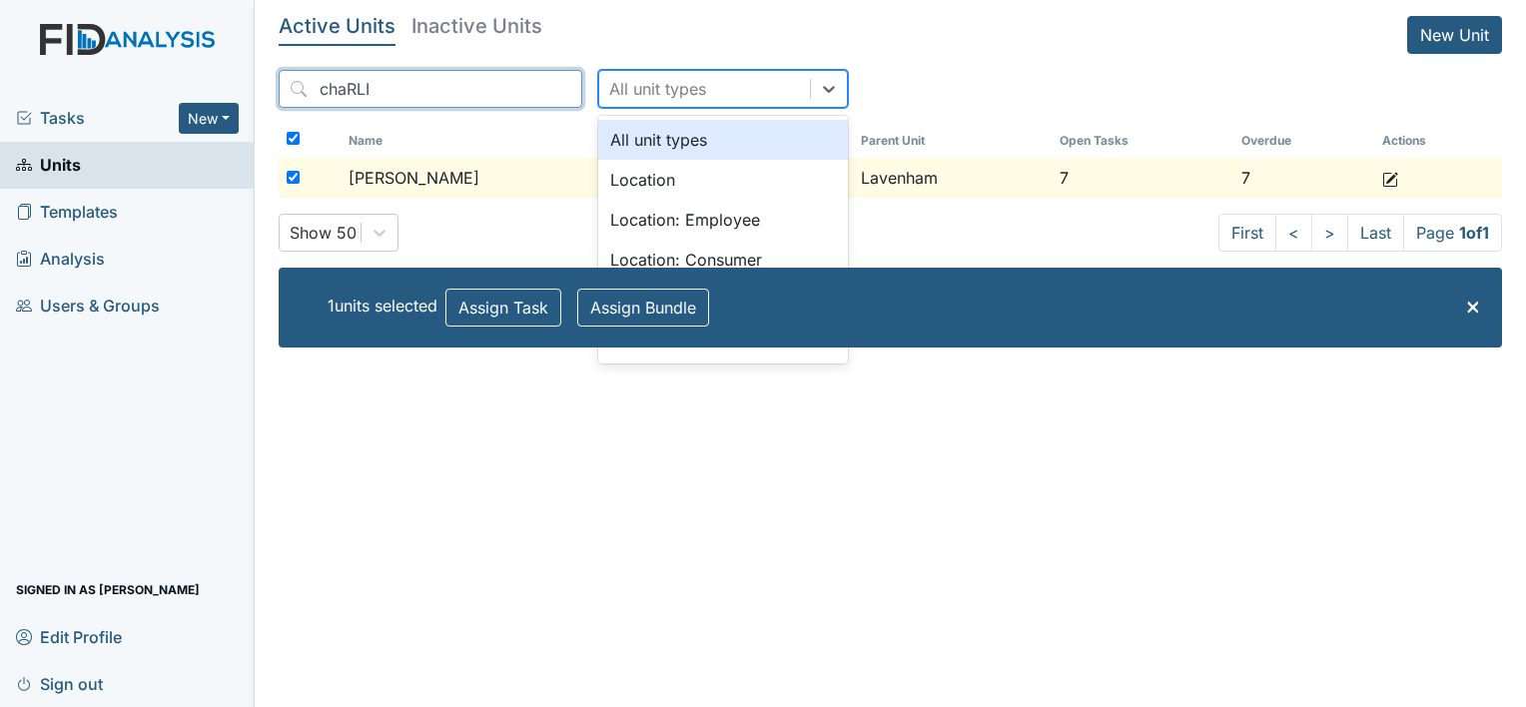
click at [536, 91] on input "chaRLI" at bounding box center [431, 89] width 304 height 38
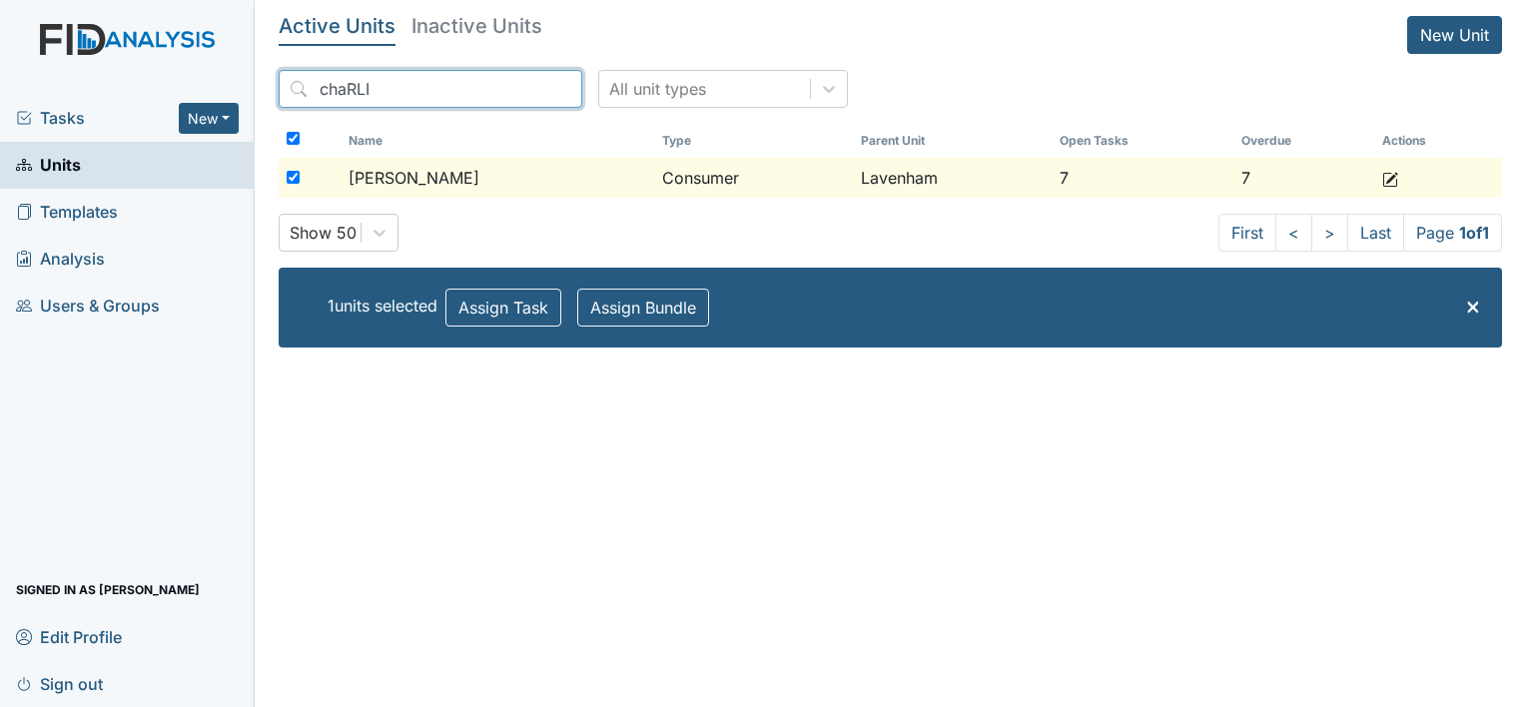
click at [520, 91] on input "chaRLI" at bounding box center [431, 89] width 304 height 38
click at [520, 91] on input "search" at bounding box center [431, 89] width 304 height 38
checkbox input "false"
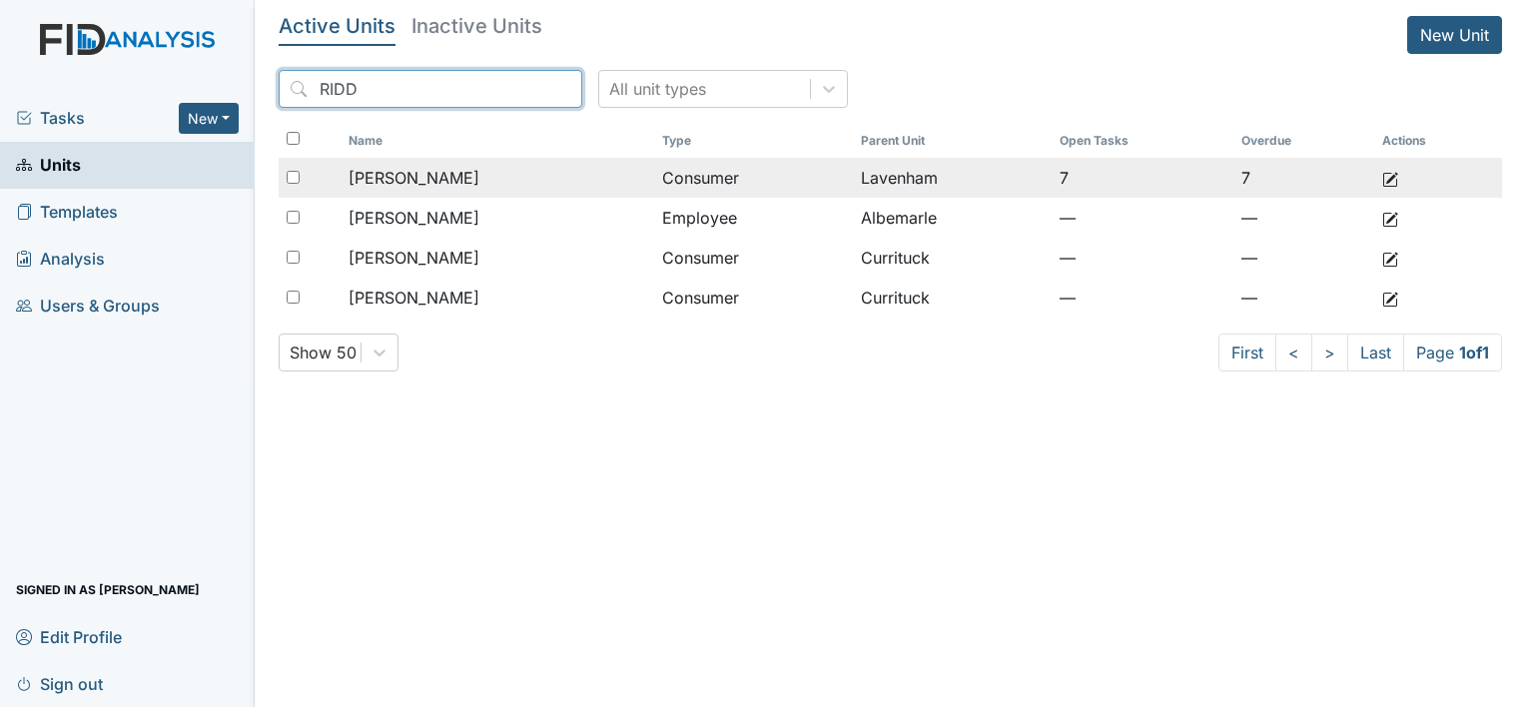
type input "RIDD"
click at [293, 184] on div at bounding box center [310, 178] width 62 height 40
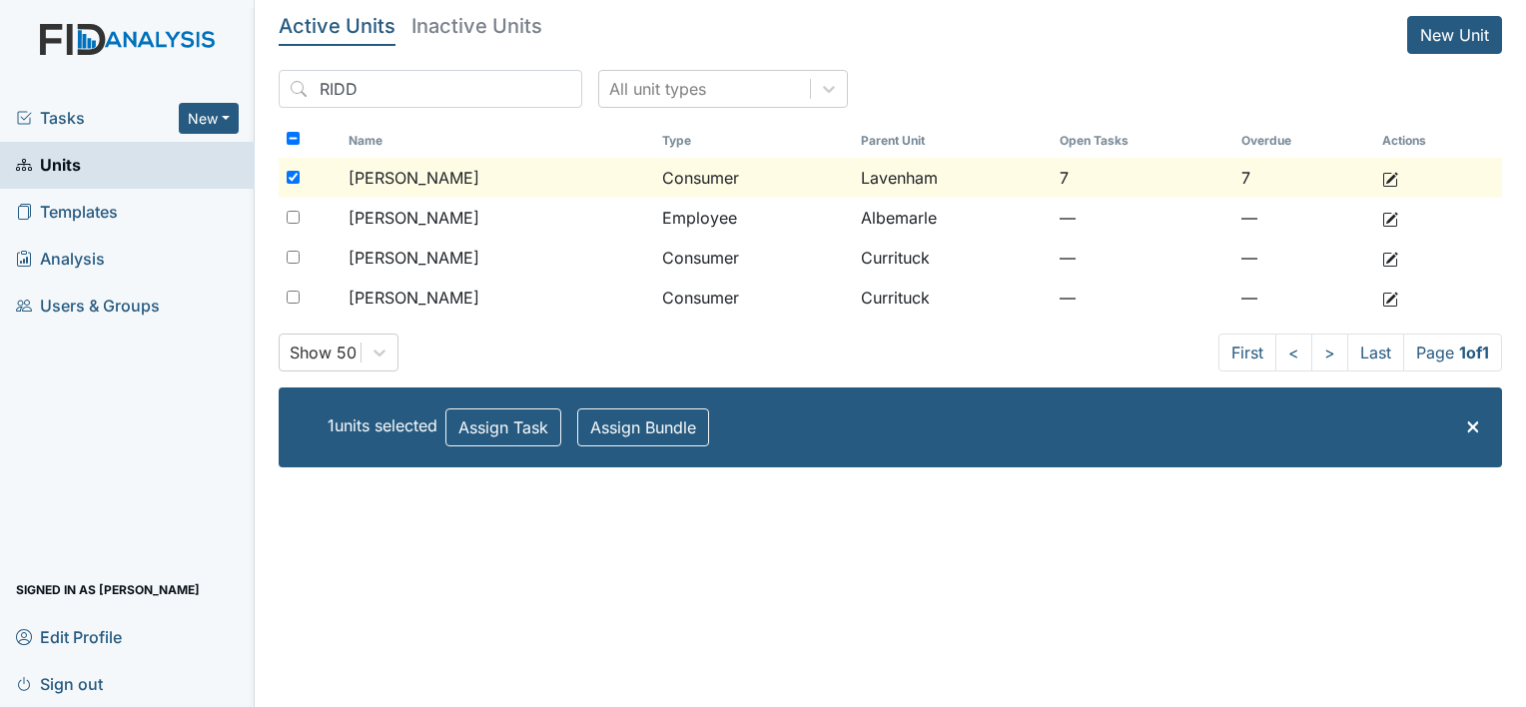
click at [291, 176] on input "checkbox" at bounding box center [293, 177] width 13 height 13
checkbox input "false"
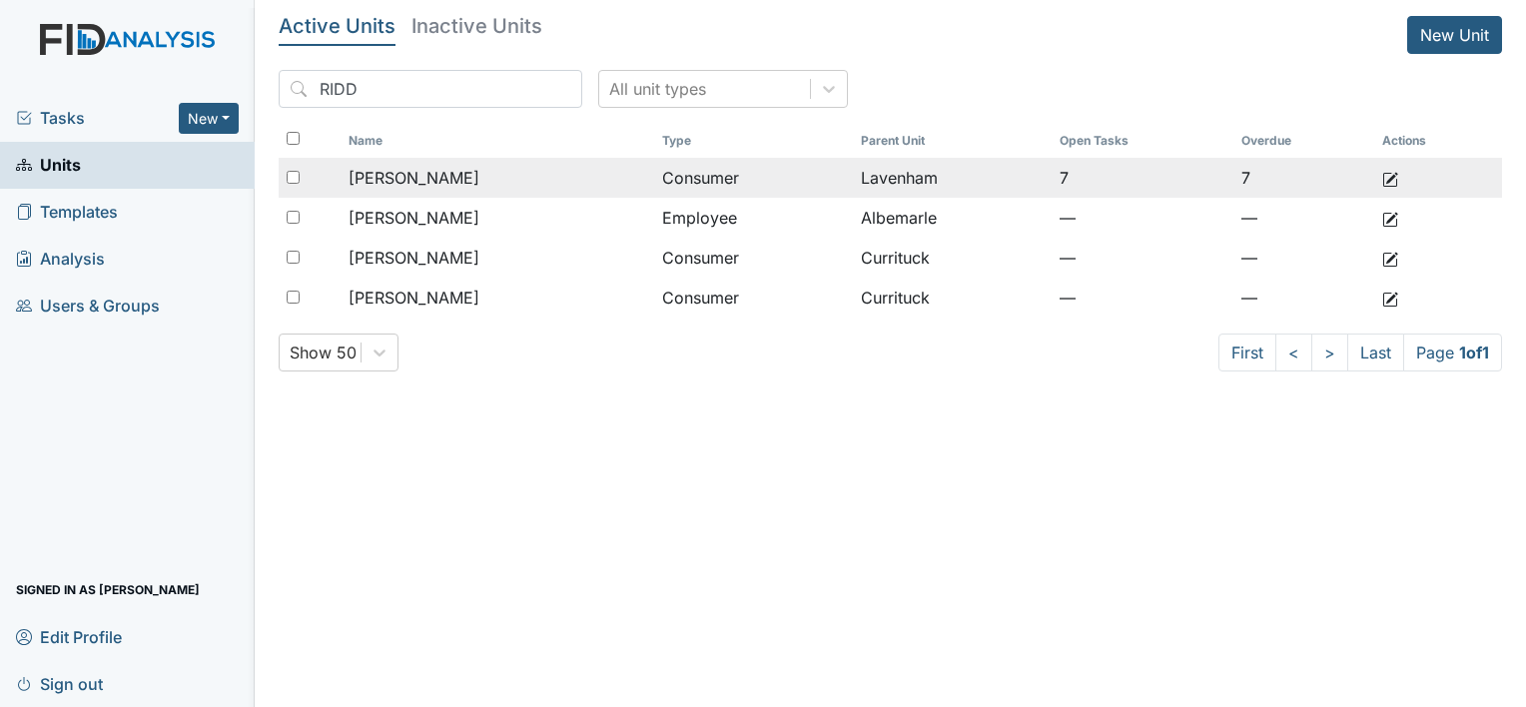
click at [622, 172] on div "[PERSON_NAME]" at bounding box center [498, 178] width 298 height 24
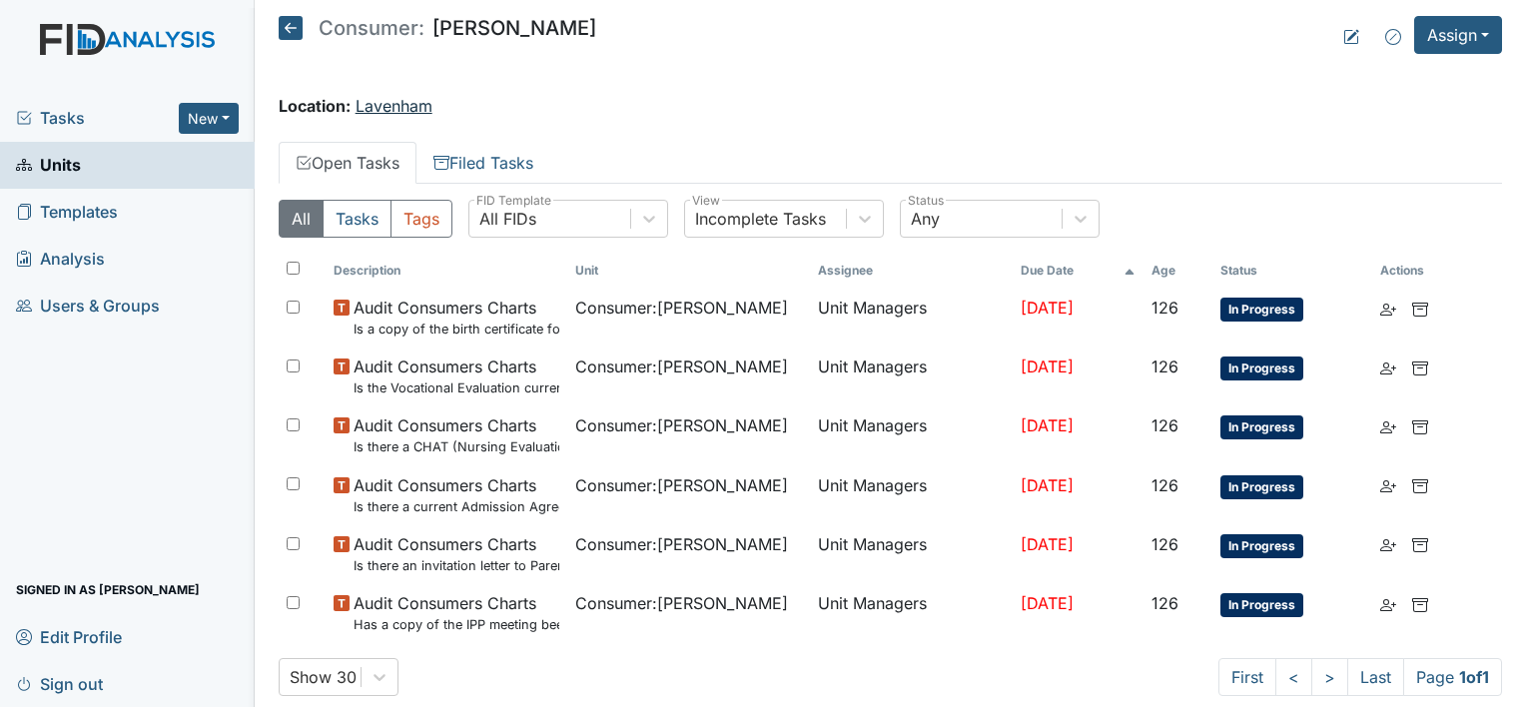
click at [397, 108] on link "Lavenham" at bounding box center [394, 106] width 77 height 20
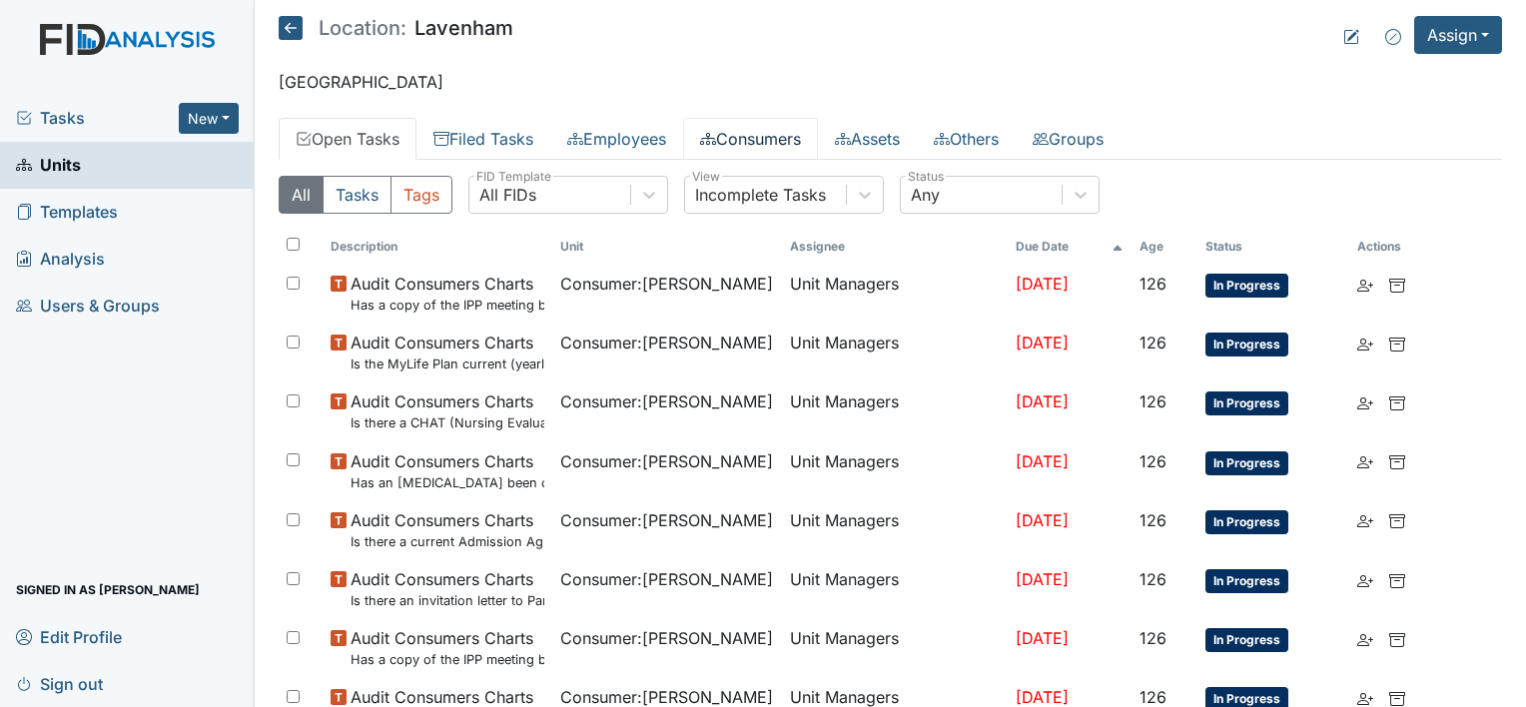
click at [797, 130] on link "Consumers" at bounding box center [750, 139] width 135 height 42
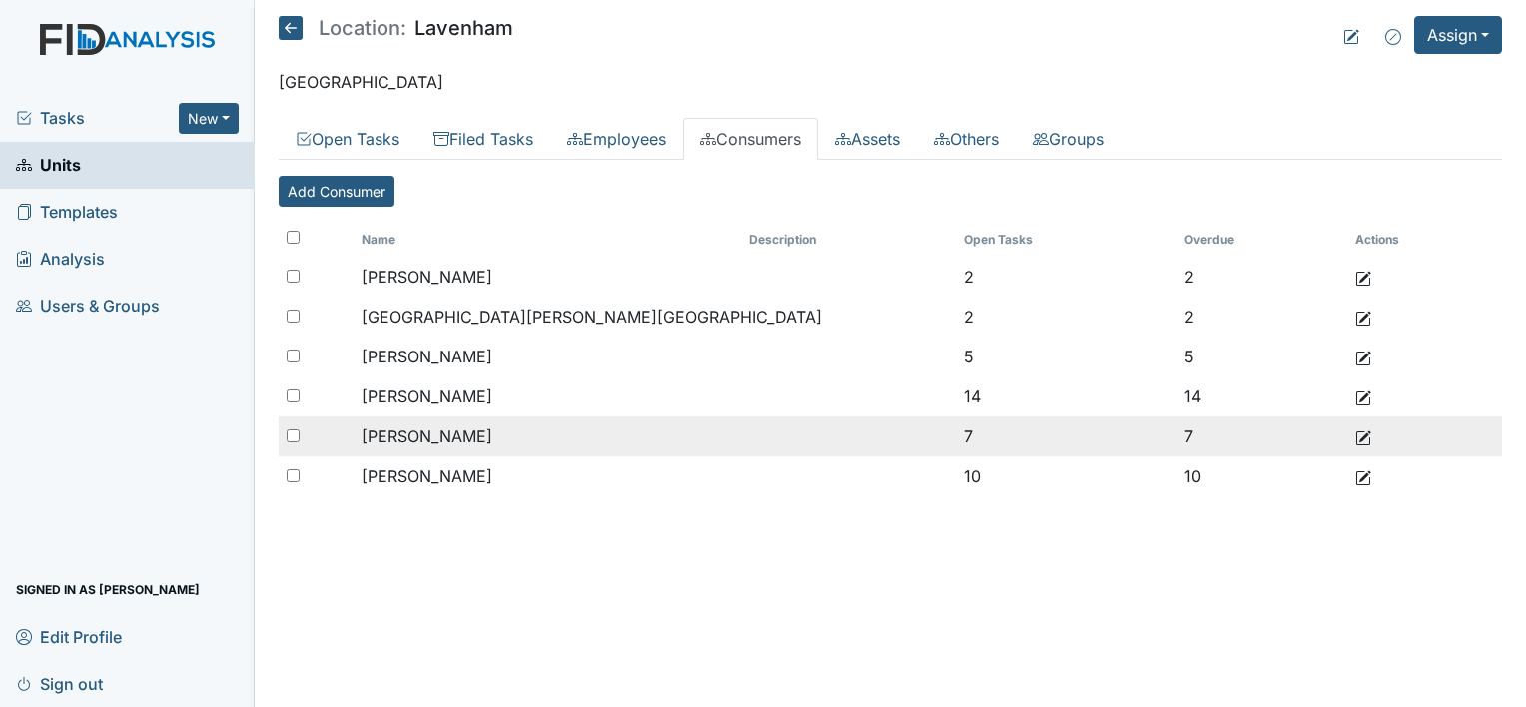
click at [288, 425] on div at bounding box center [316, 437] width 75 height 40
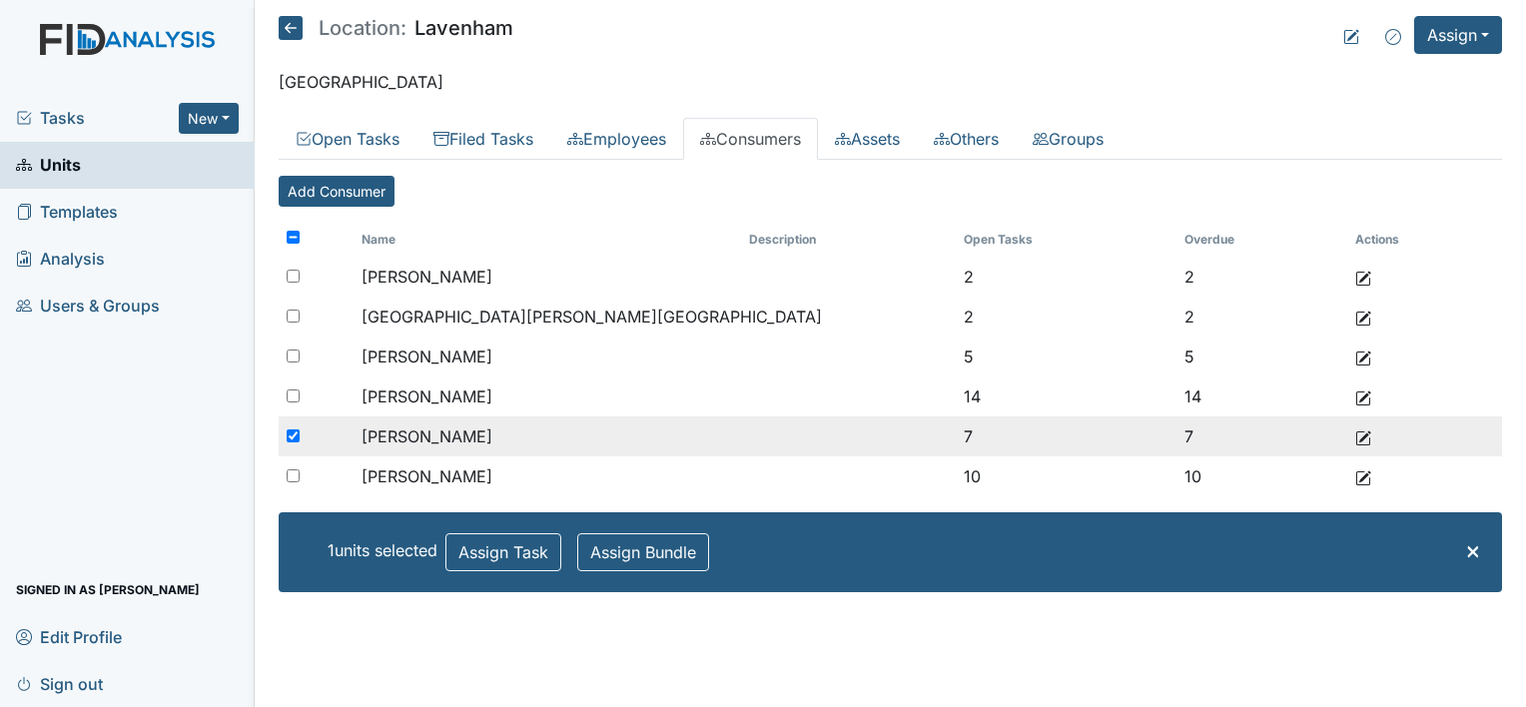
click at [291, 425] on div at bounding box center [316, 437] width 75 height 40
checkbox input "false"
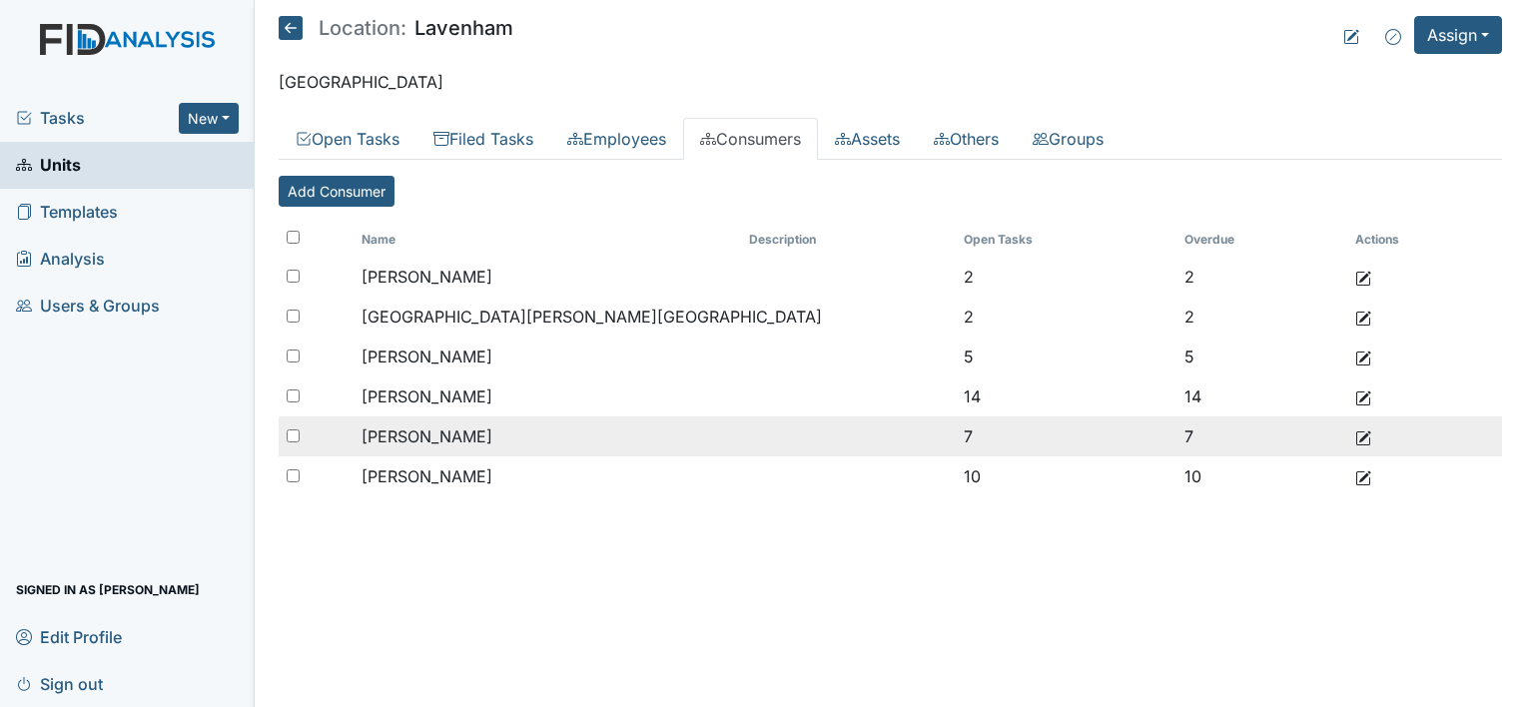
click at [1351, 436] on td at bounding box center [1398, 437] width 100 height 40
click at [1366, 433] on use at bounding box center [1364, 438] width 15 height 15
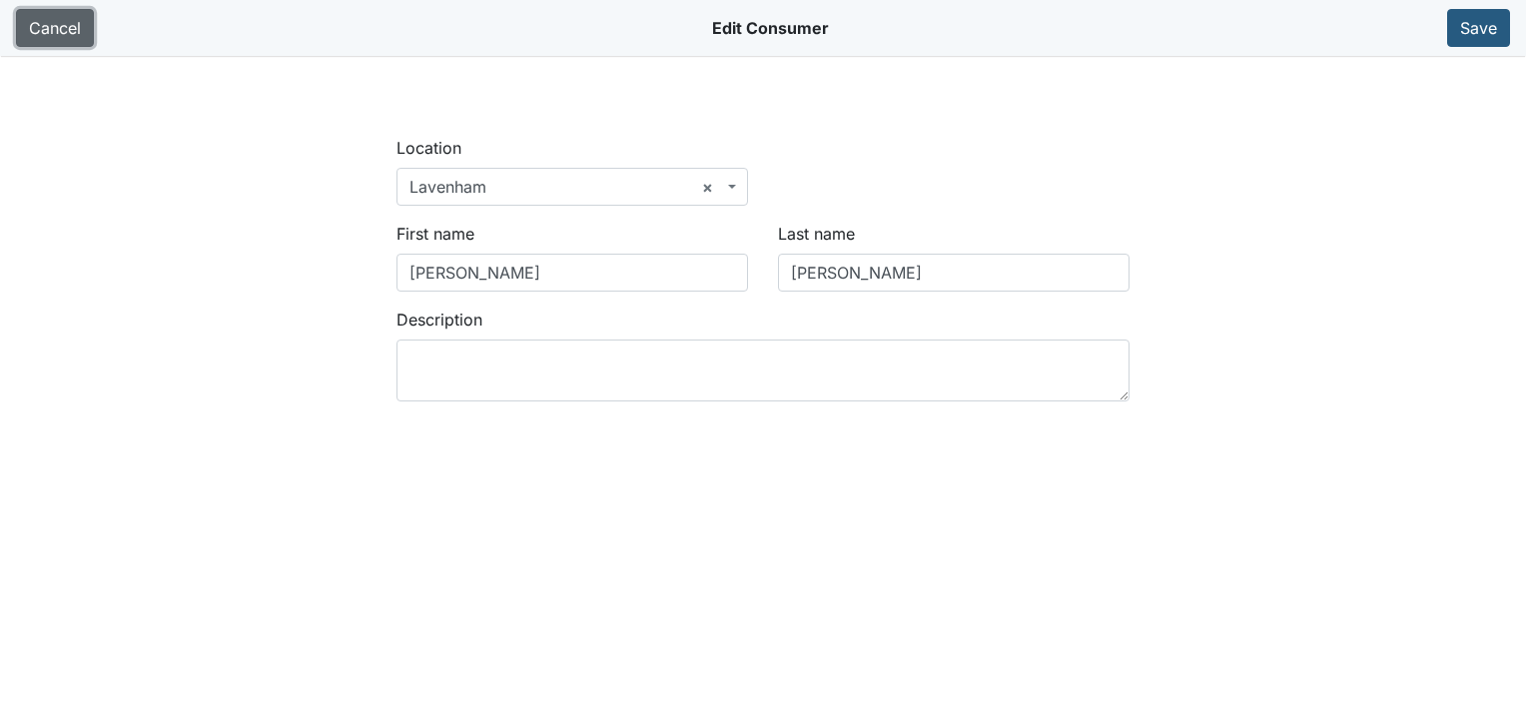
click at [61, 31] on link "Cancel" at bounding box center [55, 28] width 78 height 38
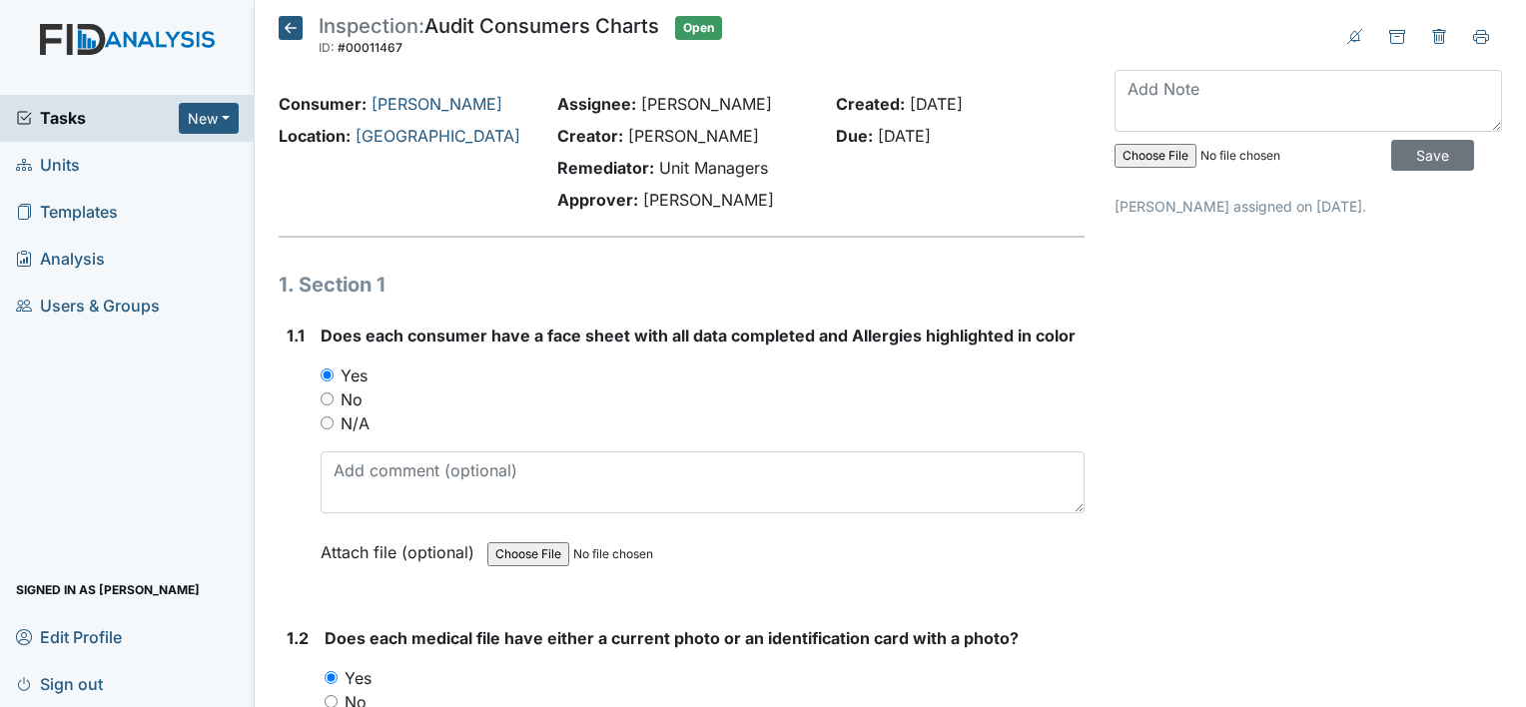
scroll to position [6893, 0]
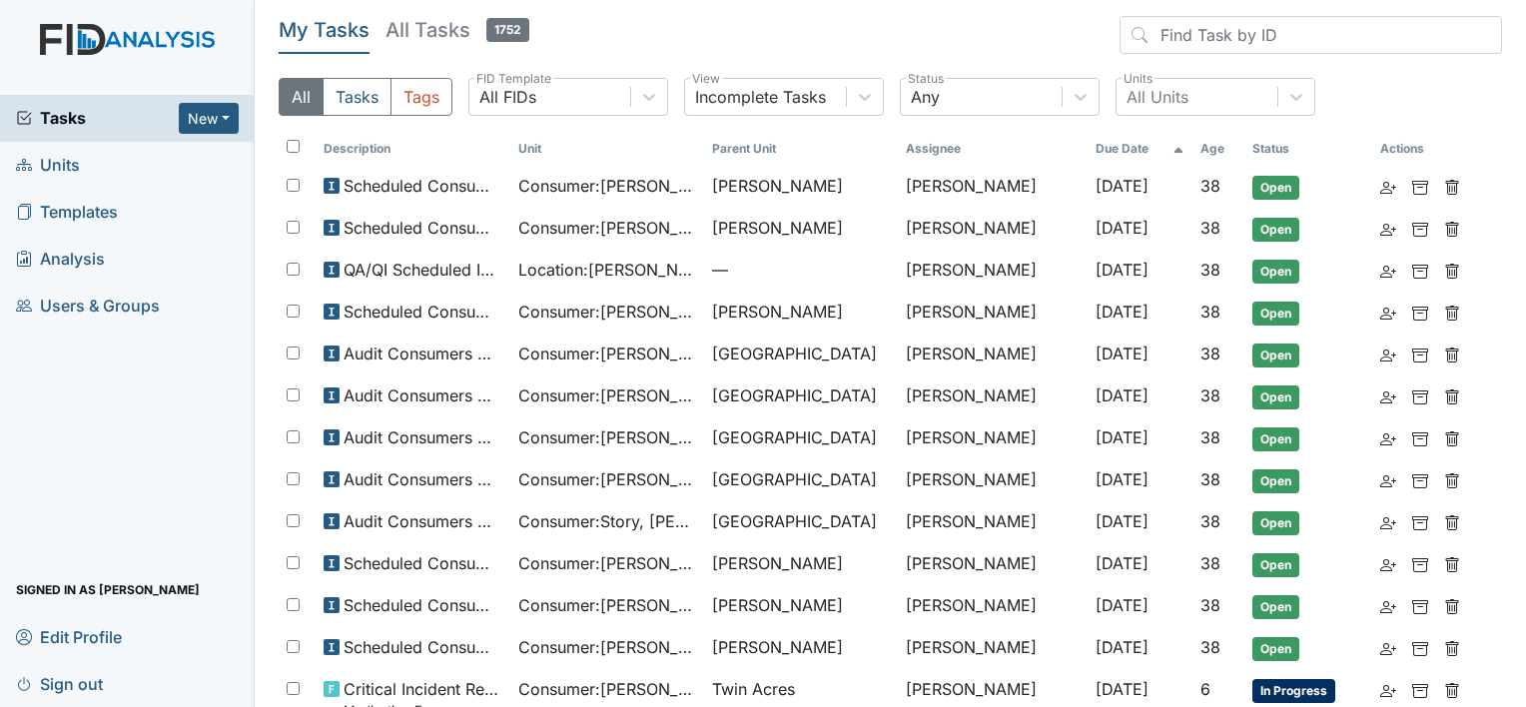
click at [84, 162] on link "Units" at bounding box center [127, 165] width 255 height 47
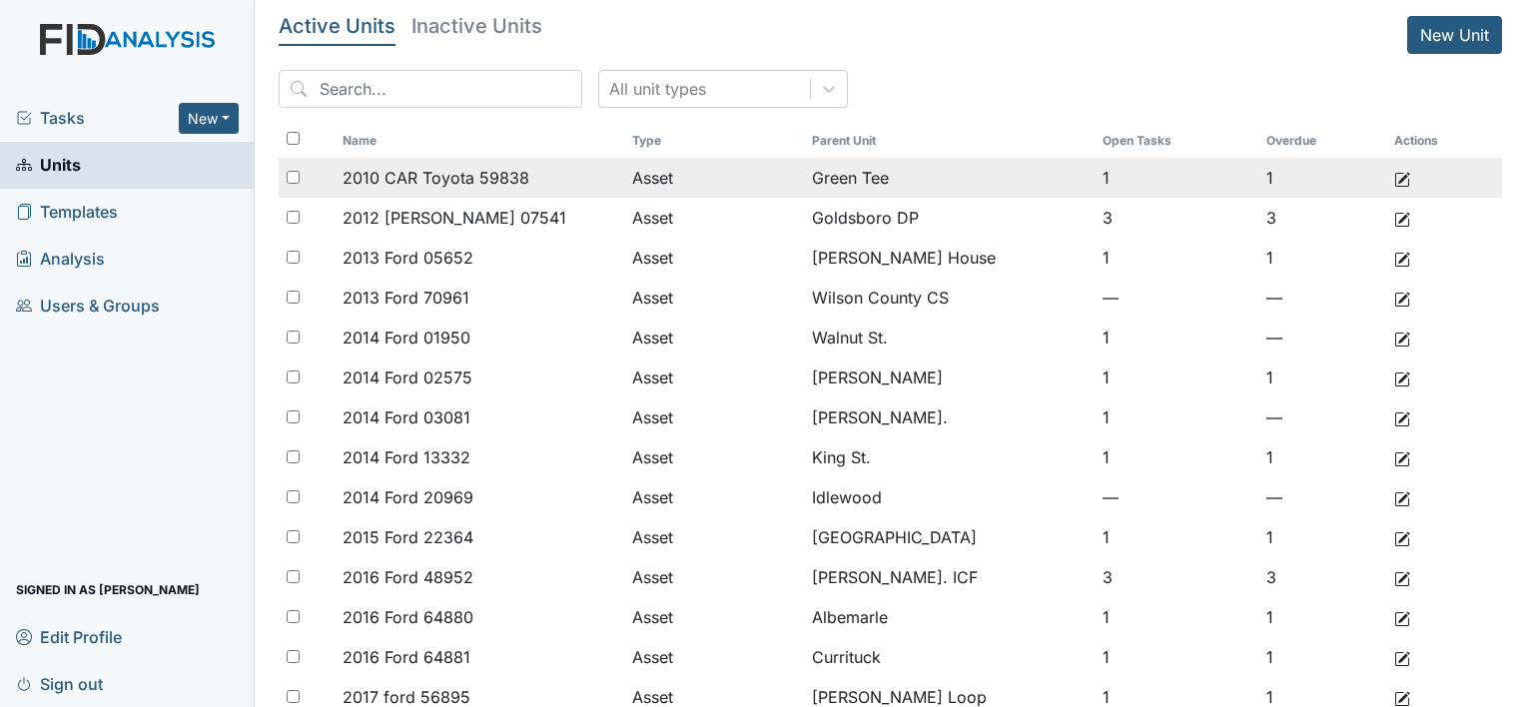
click at [1395, 178] on icon at bounding box center [1403, 180] width 16 height 16
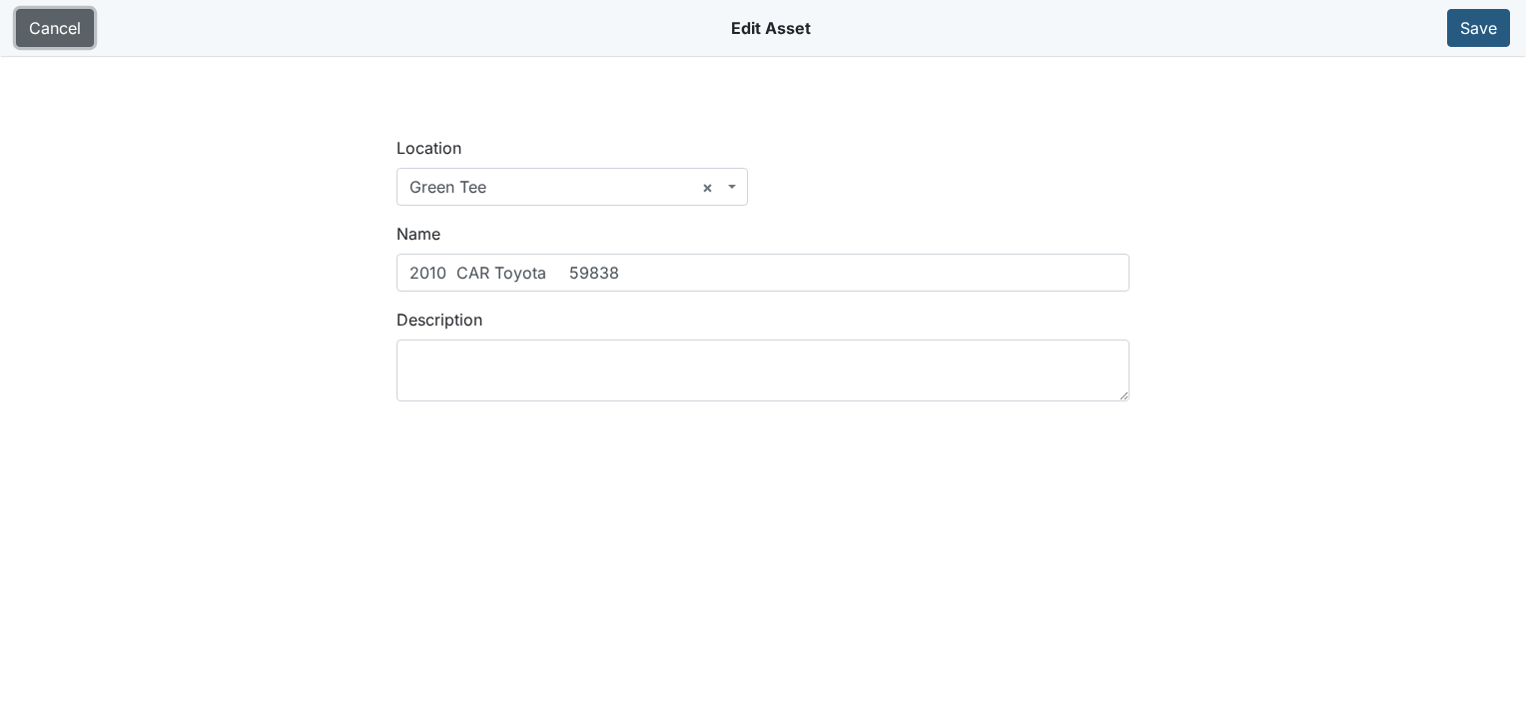
click at [80, 30] on link "Cancel" at bounding box center [55, 28] width 78 height 38
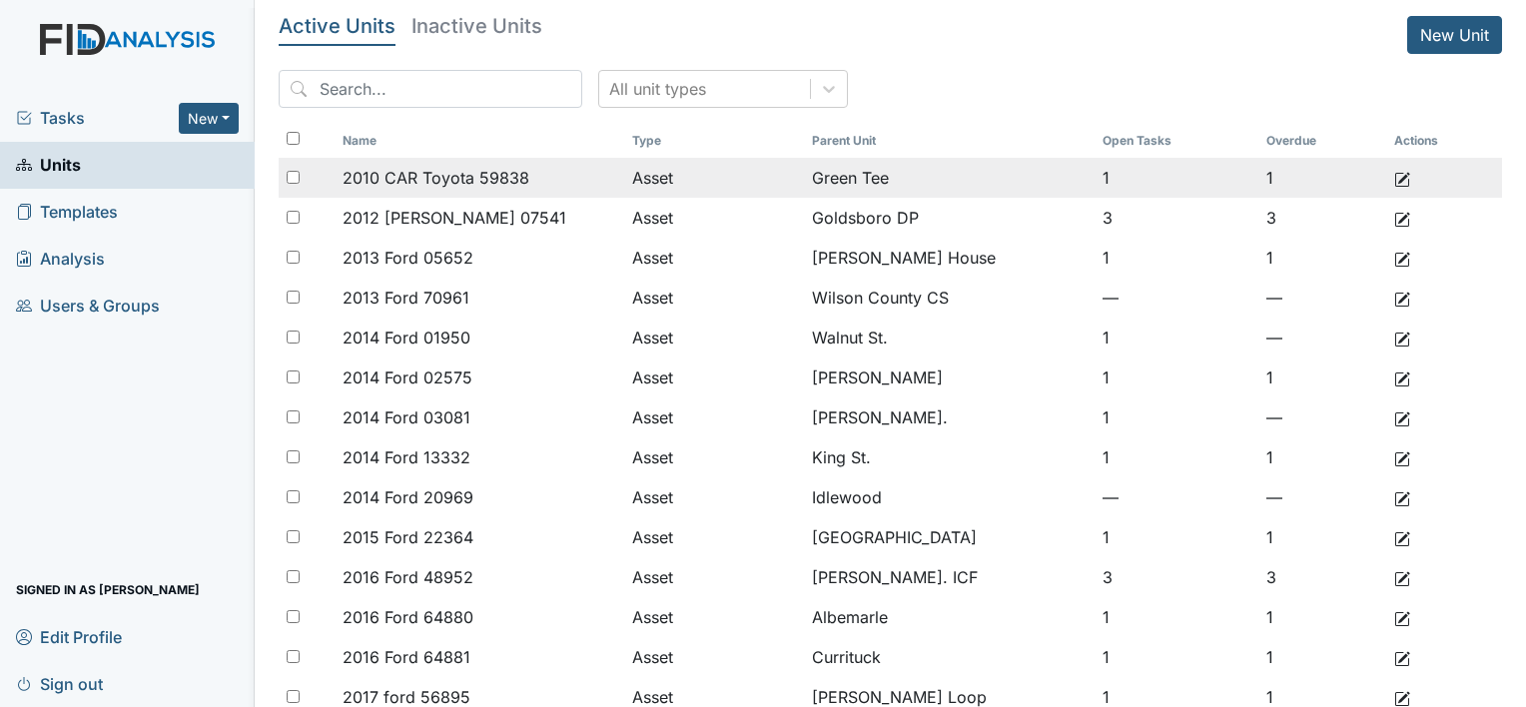
click at [300, 175] on div at bounding box center [307, 178] width 56 height 40
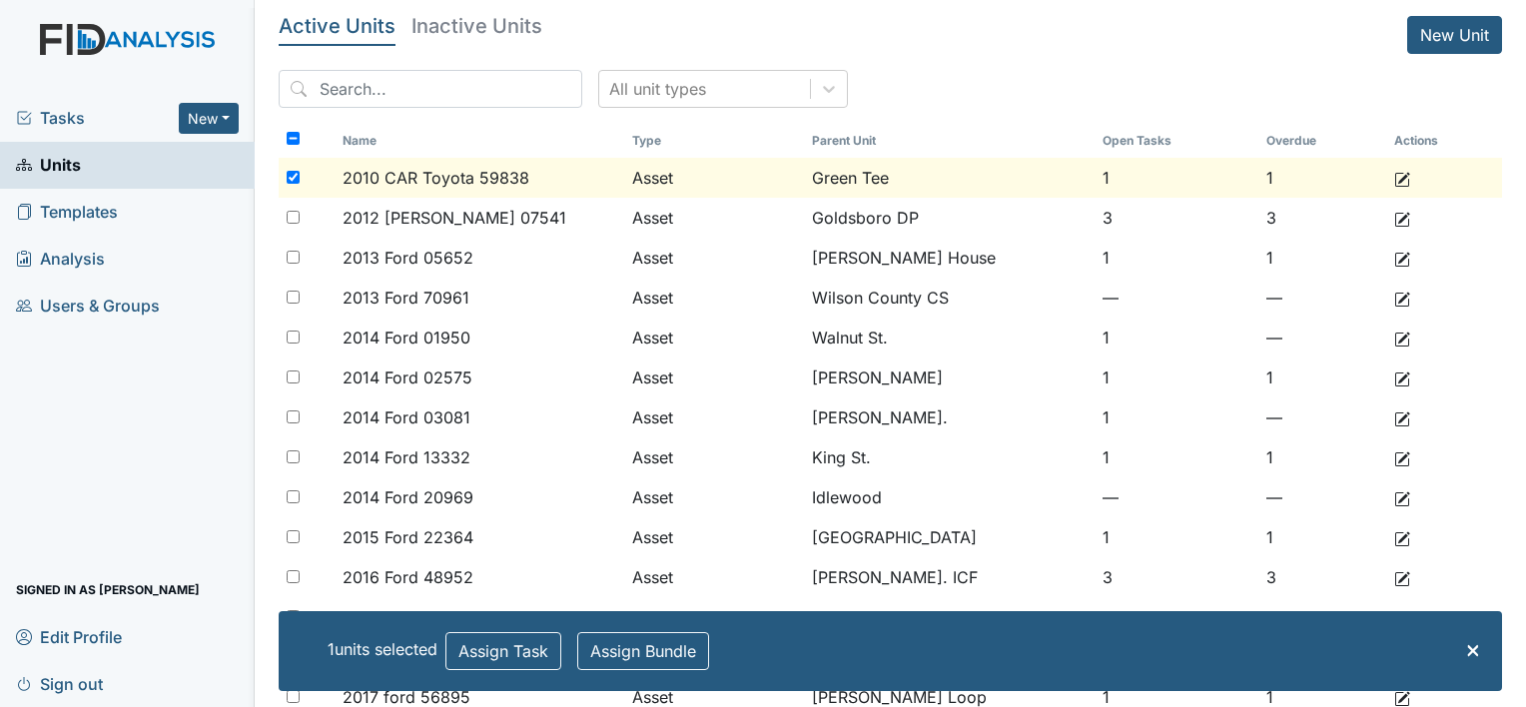
click at [300, 175] on div at bounding box center [307, 178] width 56 height 40
checkbox input "false"
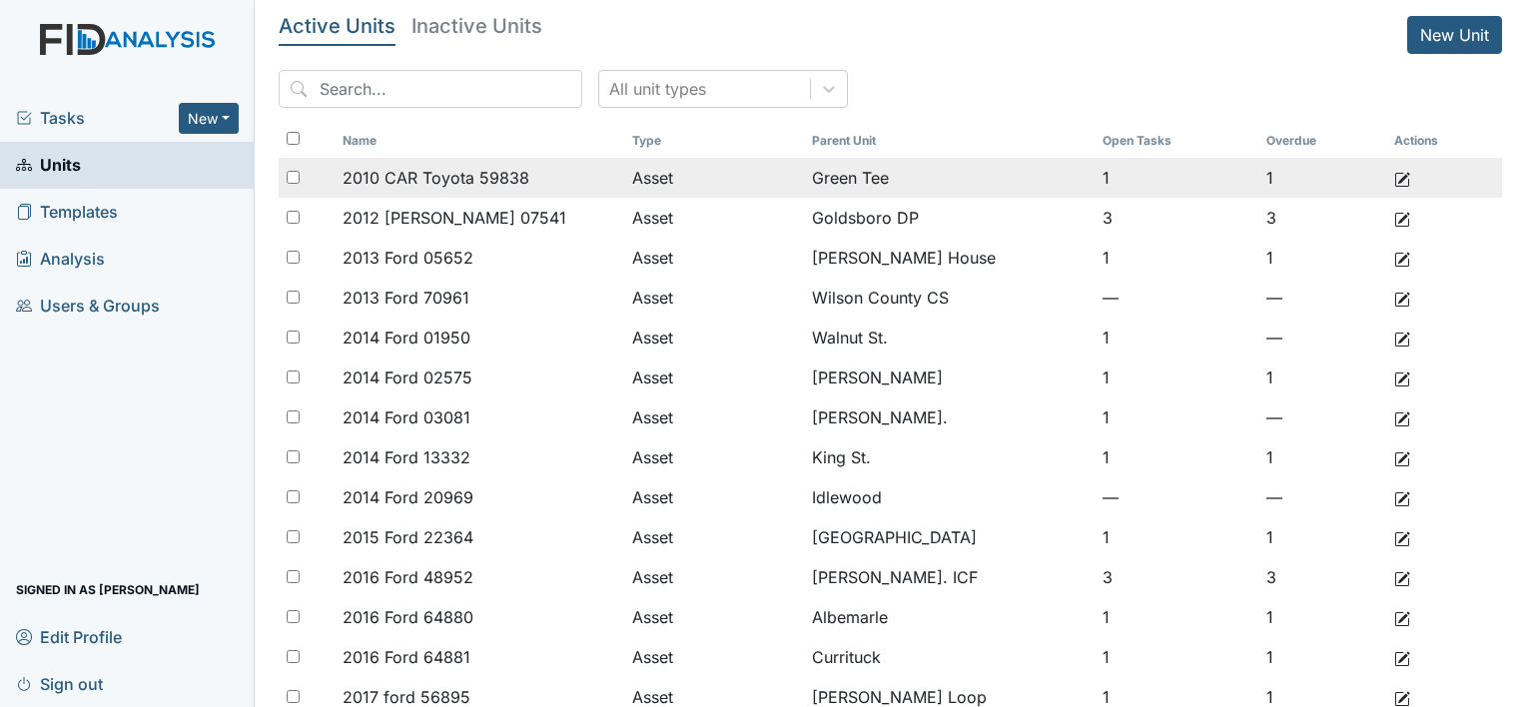
click at [1396, 176] on use at bounding box center [1403, 179] width 15 height 15
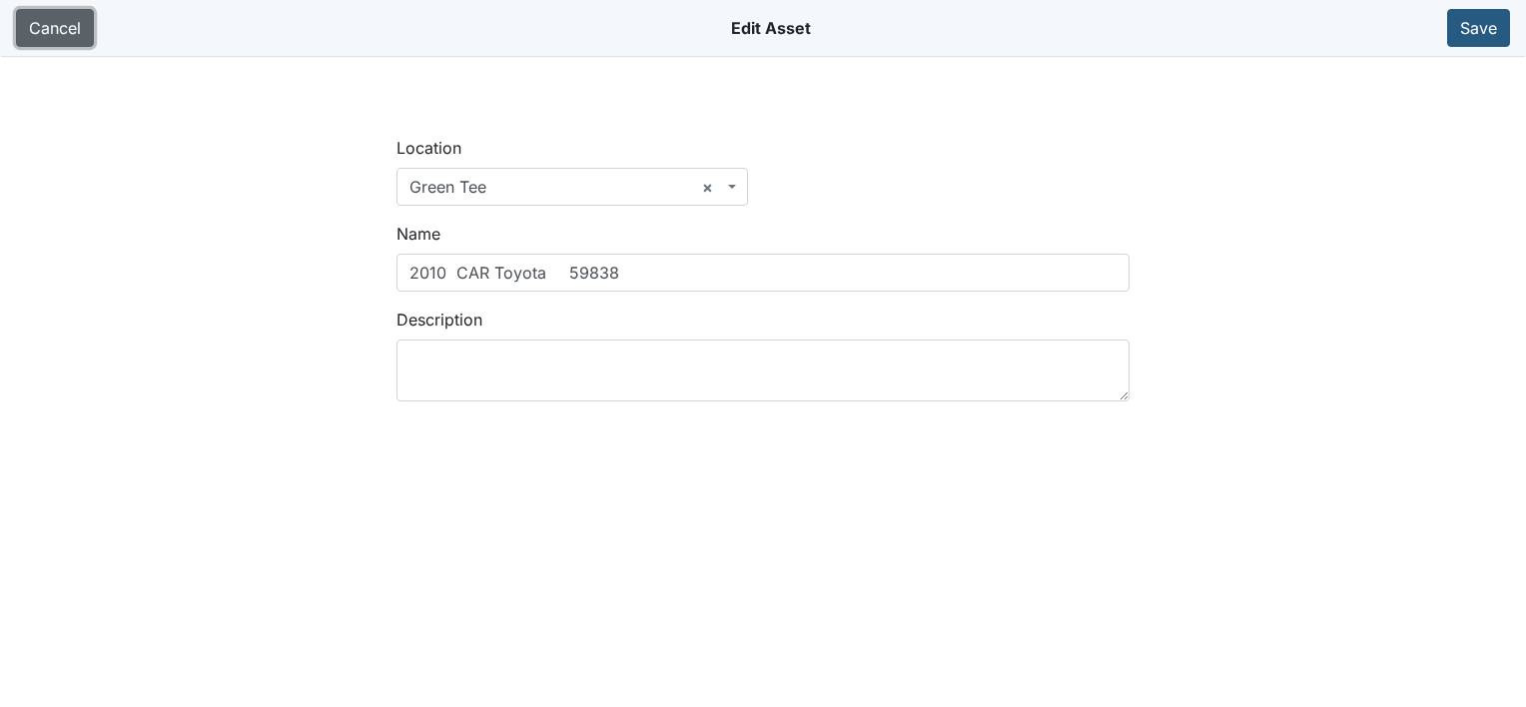
click at [80, 23] on link "Cancel" at bounding box center [55, 28] width 78 height 38
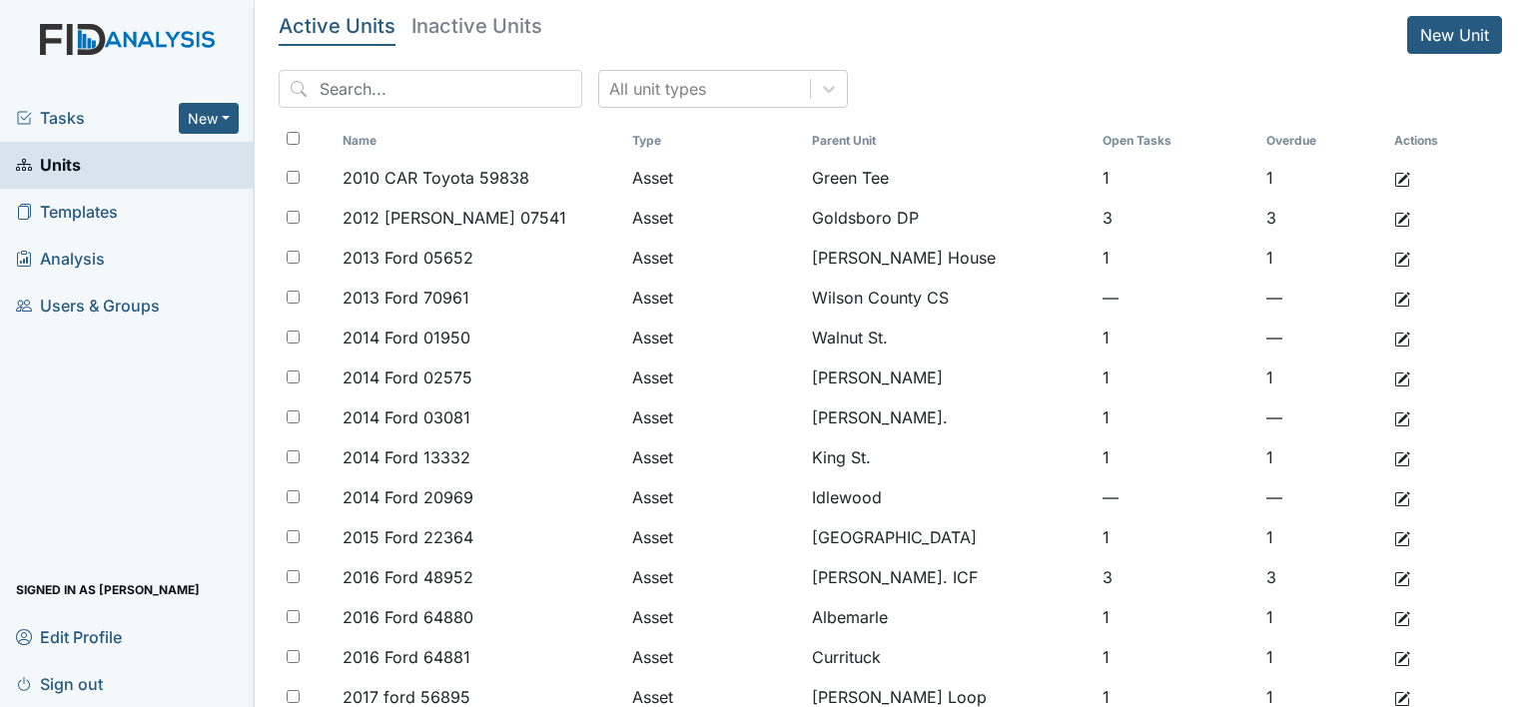
click at [440, 37] on link "Inactive Units" at bounding box center [477, 31] width 131 height 30
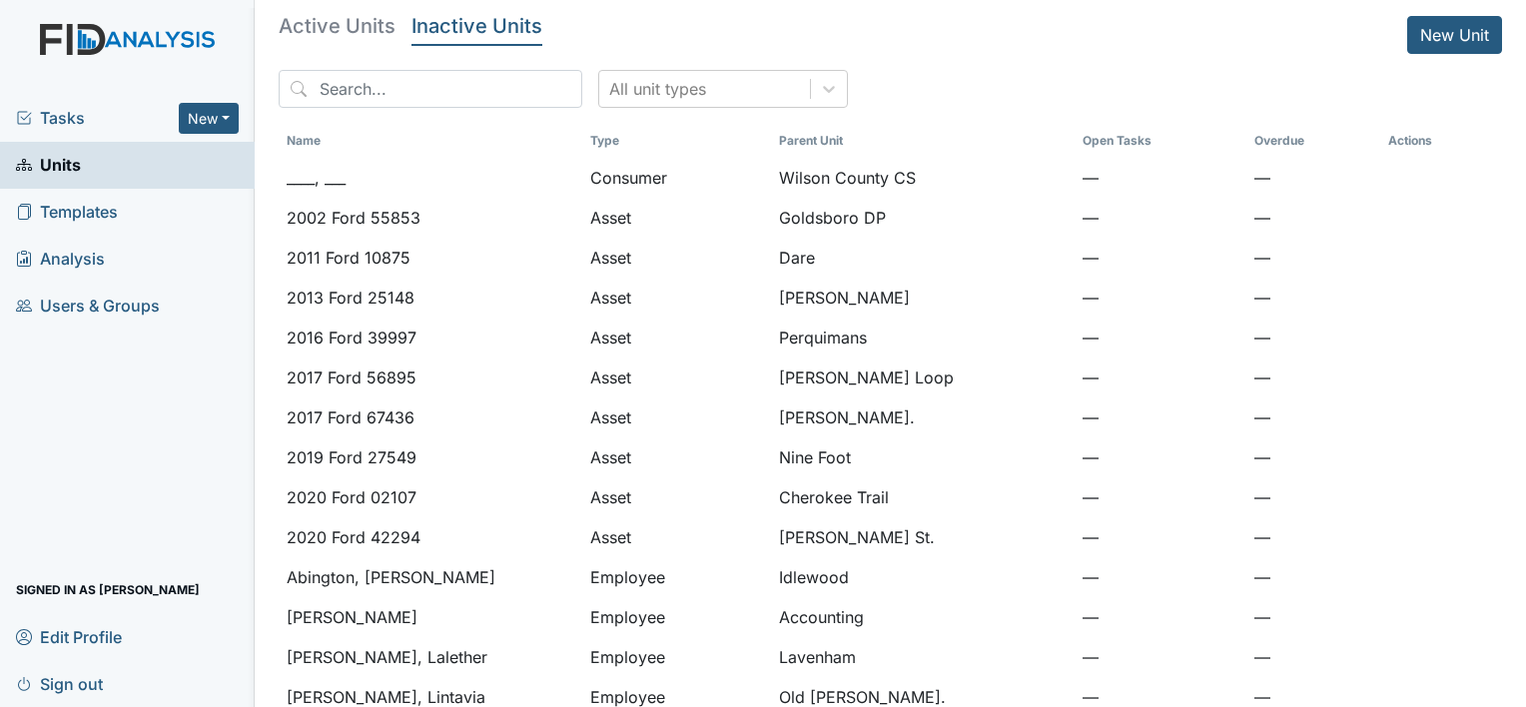
click at [370, 30] on h5 "Active Units" at bounding box center [337, 26] width 117 height 20
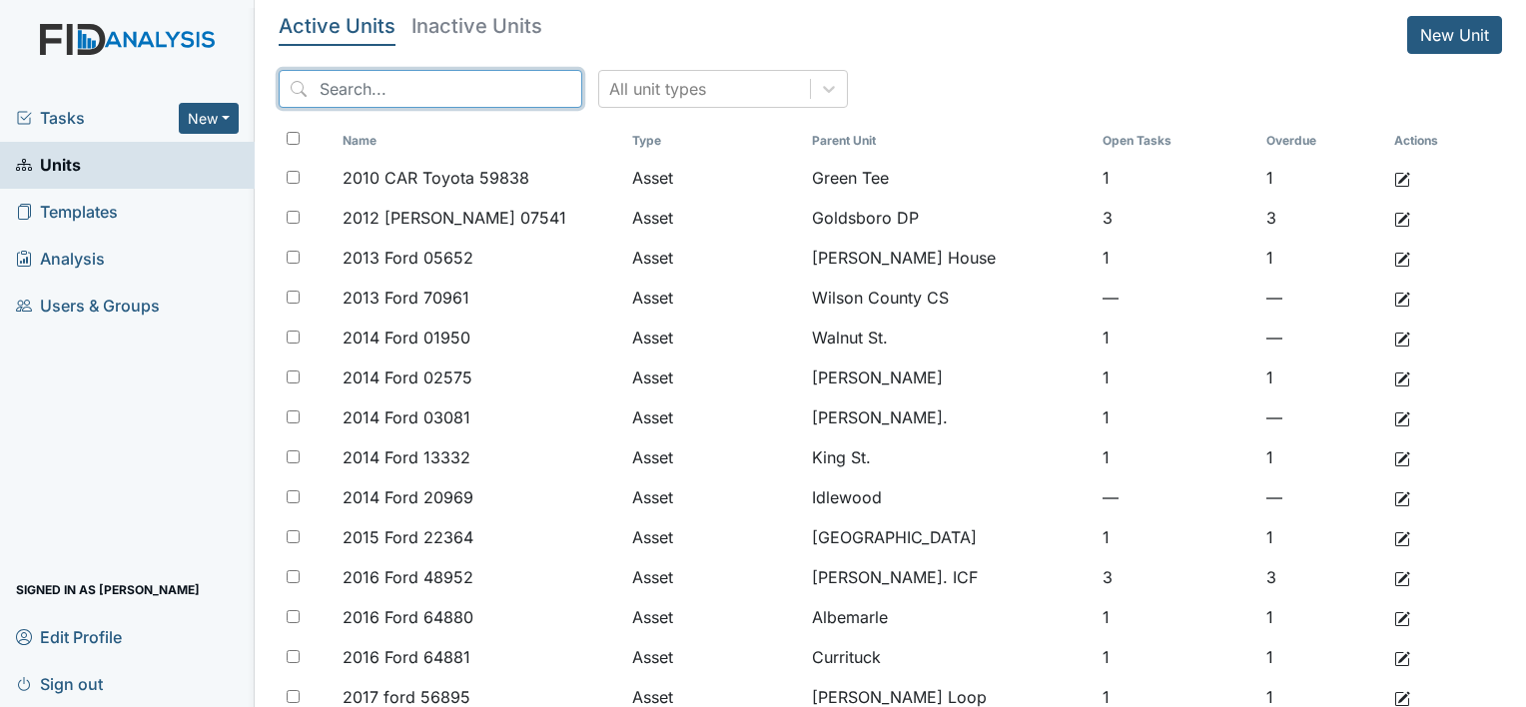
click at [411, 84] on input "search" at bounding box center [431, 89] width 304 height 38
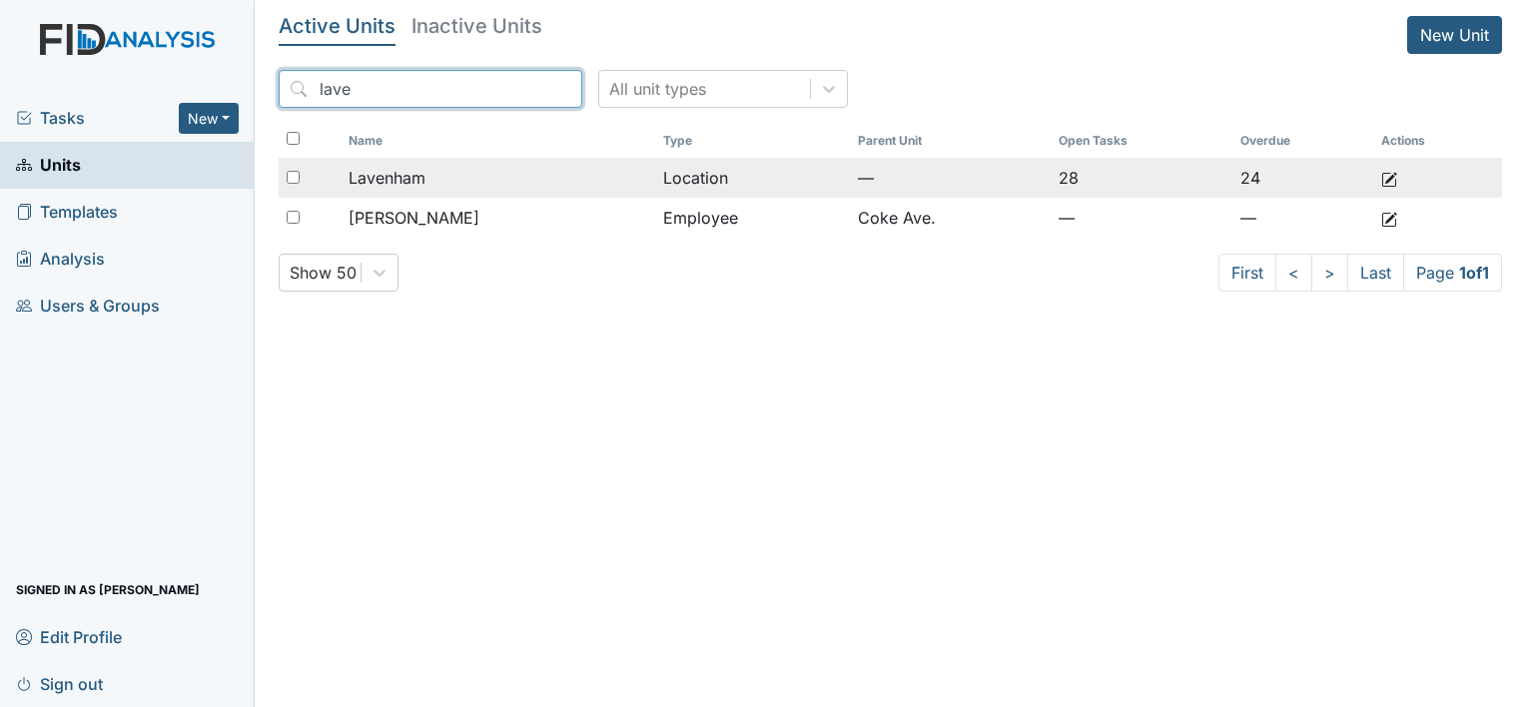
type input "lave"
click at [1397, 172] on td at bounding box center [1424, 178] width 100 height 40
click at [1382, 172] on icon at bounding box center [1390, 180] width 16 height 16
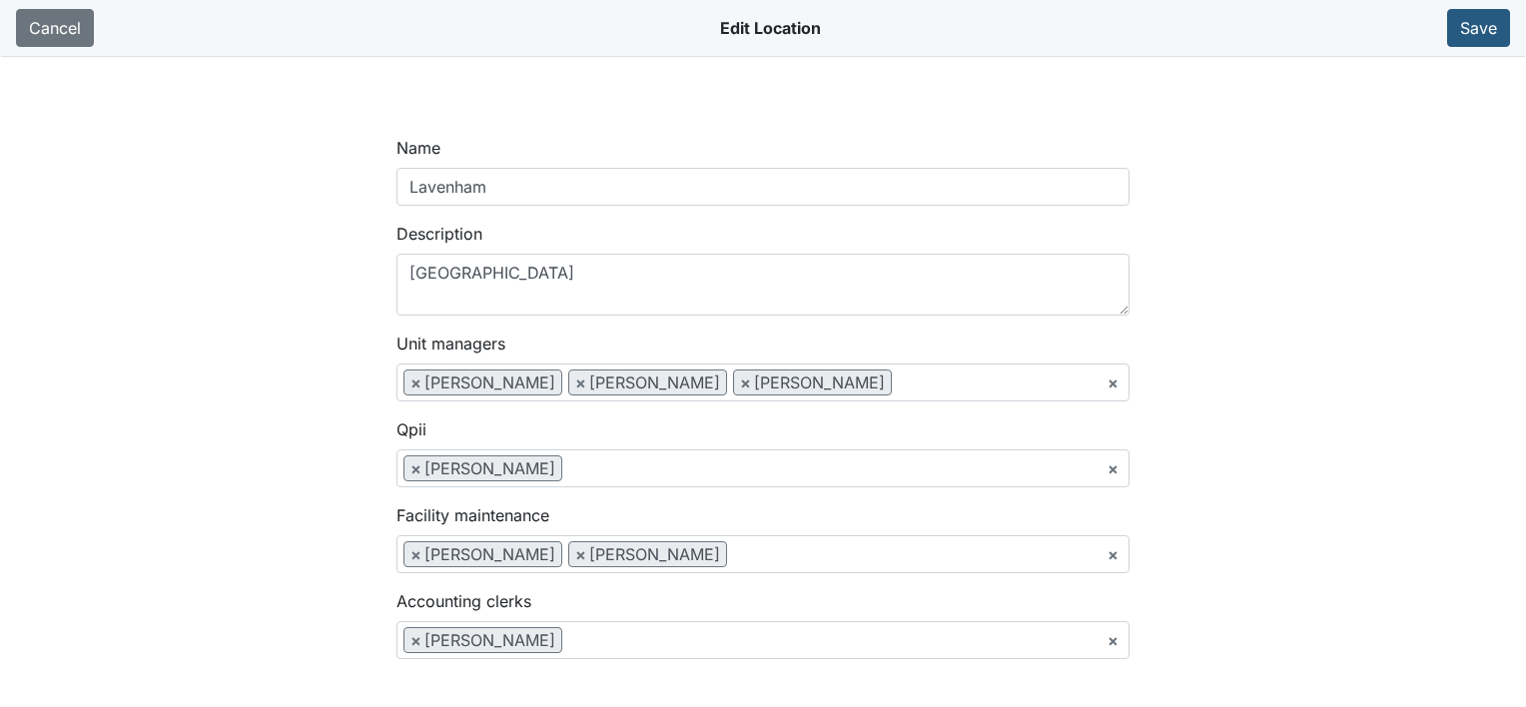
scroll to position [1211, 0]
click at [70, 32] on link "Cancel" at bounding box center [55, 28] width 78 height 38
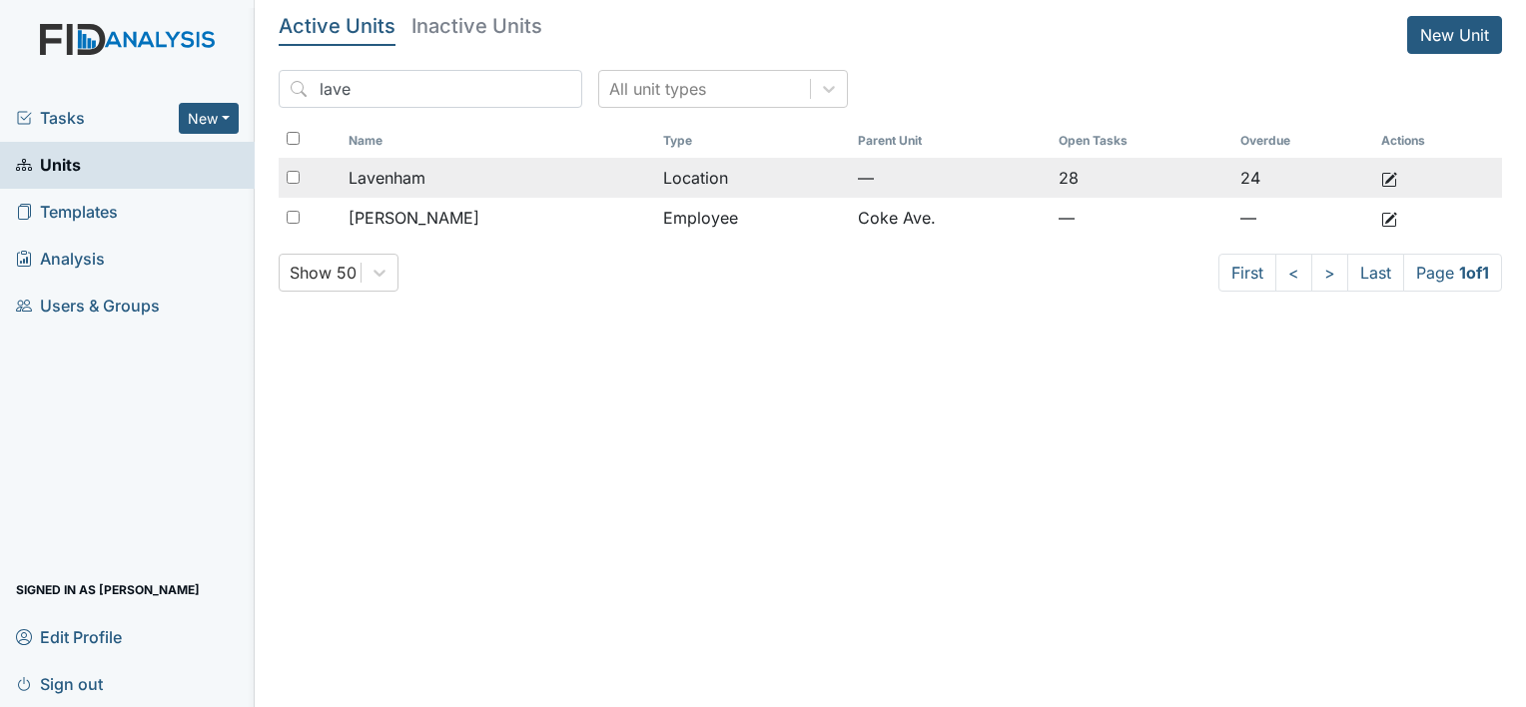
click at [296, 177] on input "checkbox" at bounding box center [293, 177] width 13 height 13
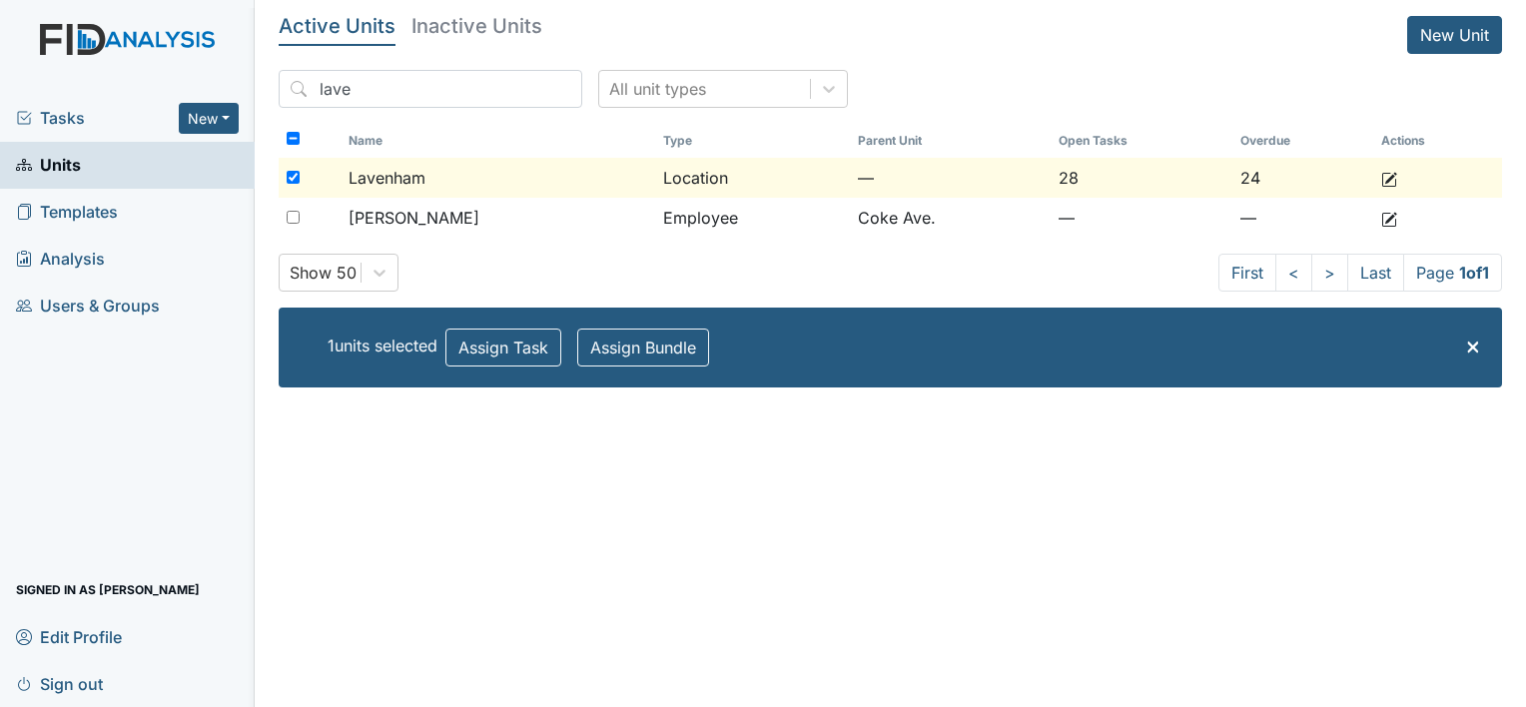
click at [296, 177] on input "checkbox" at bounding box center [293, 177] width 13 height 13
checkbox input "false"
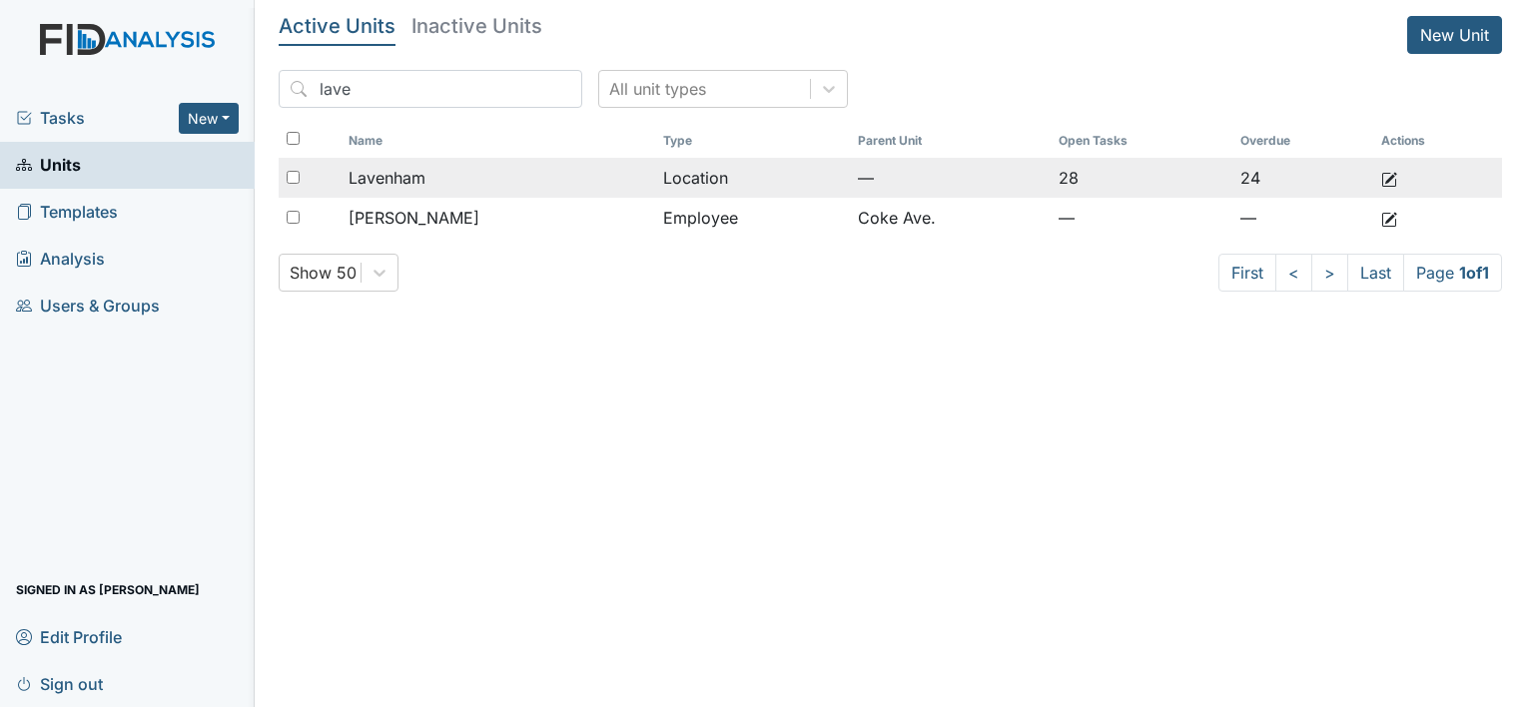
click at [488, 172] on div "Lavenham" at bounding box center [498, 178] width 299 height 24
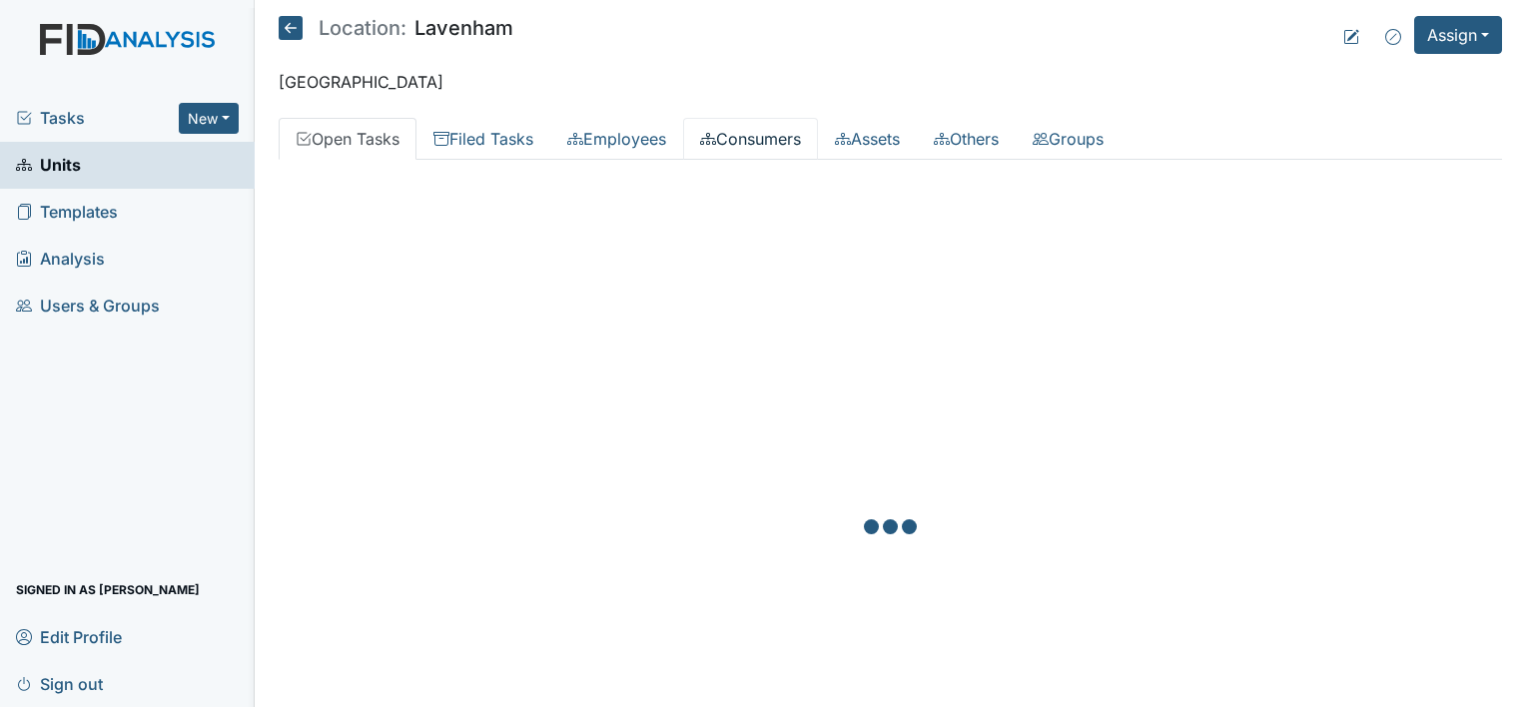
click at [755, 123] on link "Consumers" at bounding box center [750, 139] width 135 height 42
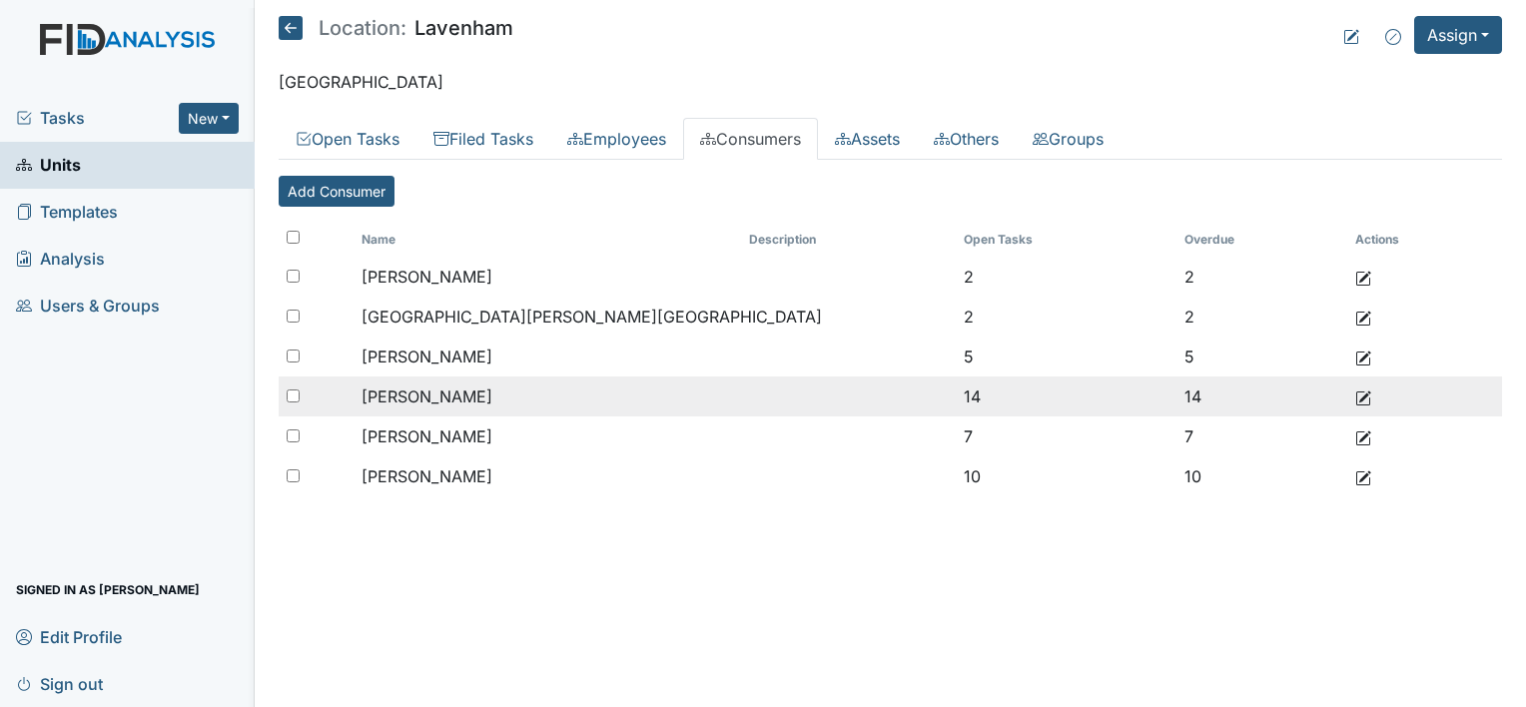
click at [283, 400] on div at bounding box center [316, 397] width 75 height 40
checkbox input "true"
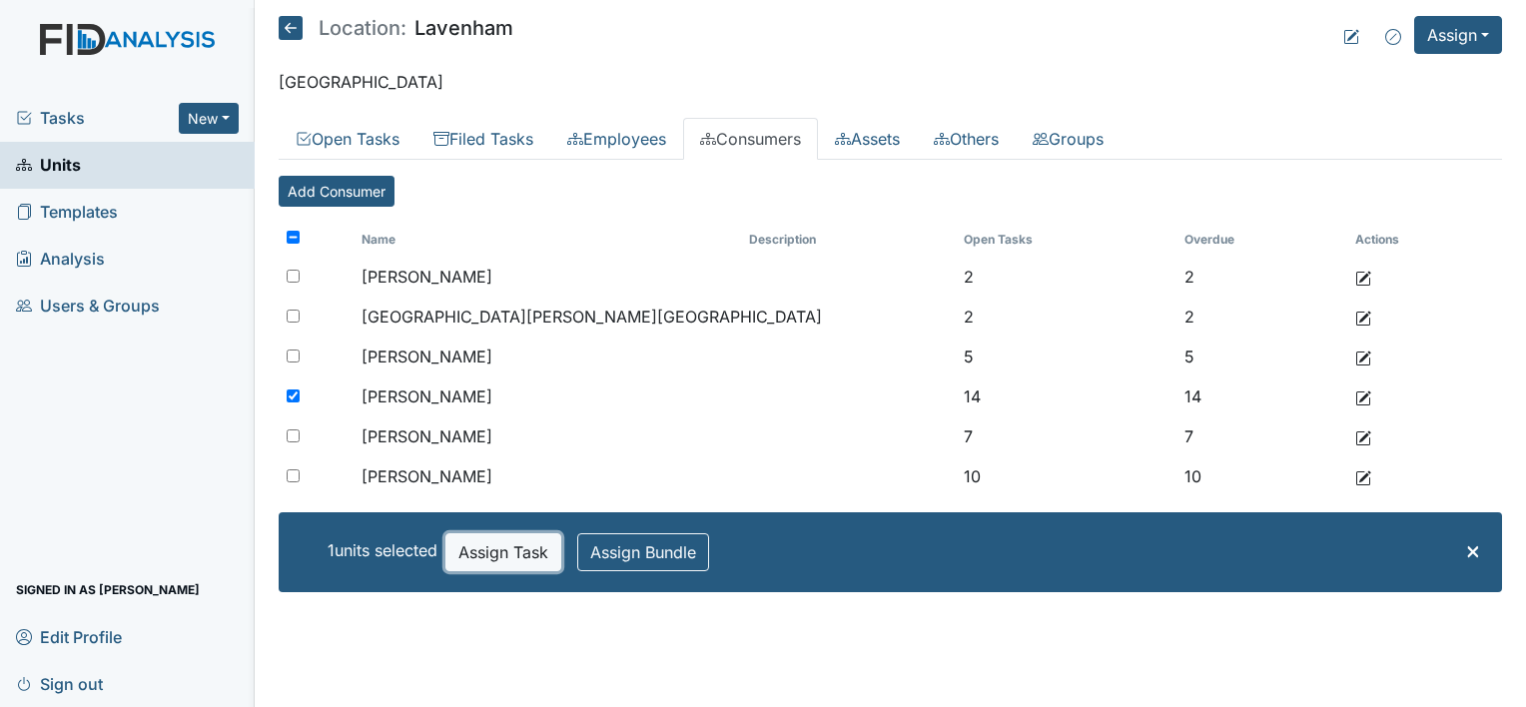
click at [546, 553] on button "Assign Task" at bounding box center [504, 552] width 116 height 38
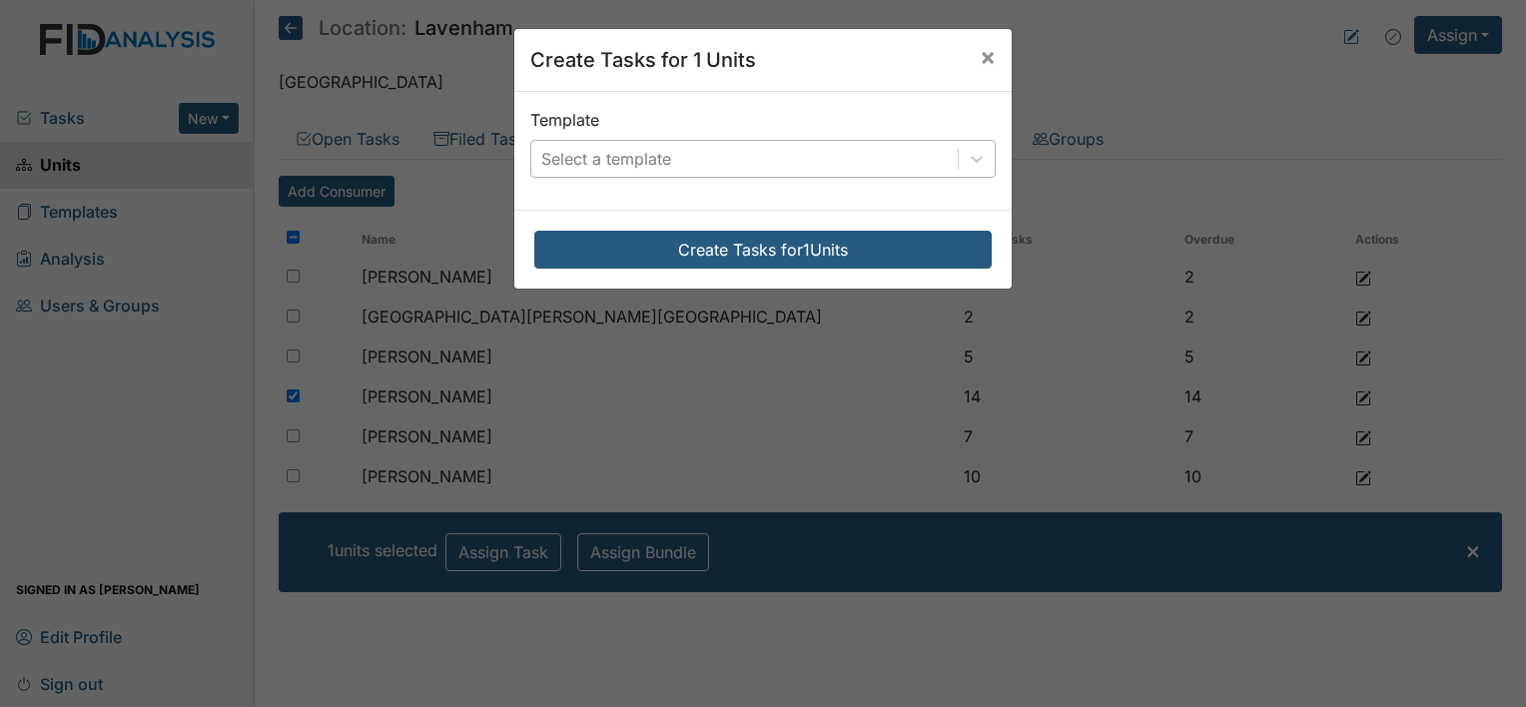
drag, startPoint x: 840, startPoint y: 184, endPoint x: 836, endPoint y: 158, distance: 26.3
click at [836, 169] on div "Template Select a template" at bounding box center [763, 151] width 498 height 118
click at [836, 157] on div "Select a template" at bounding box center [744, 159] width 427 height 36
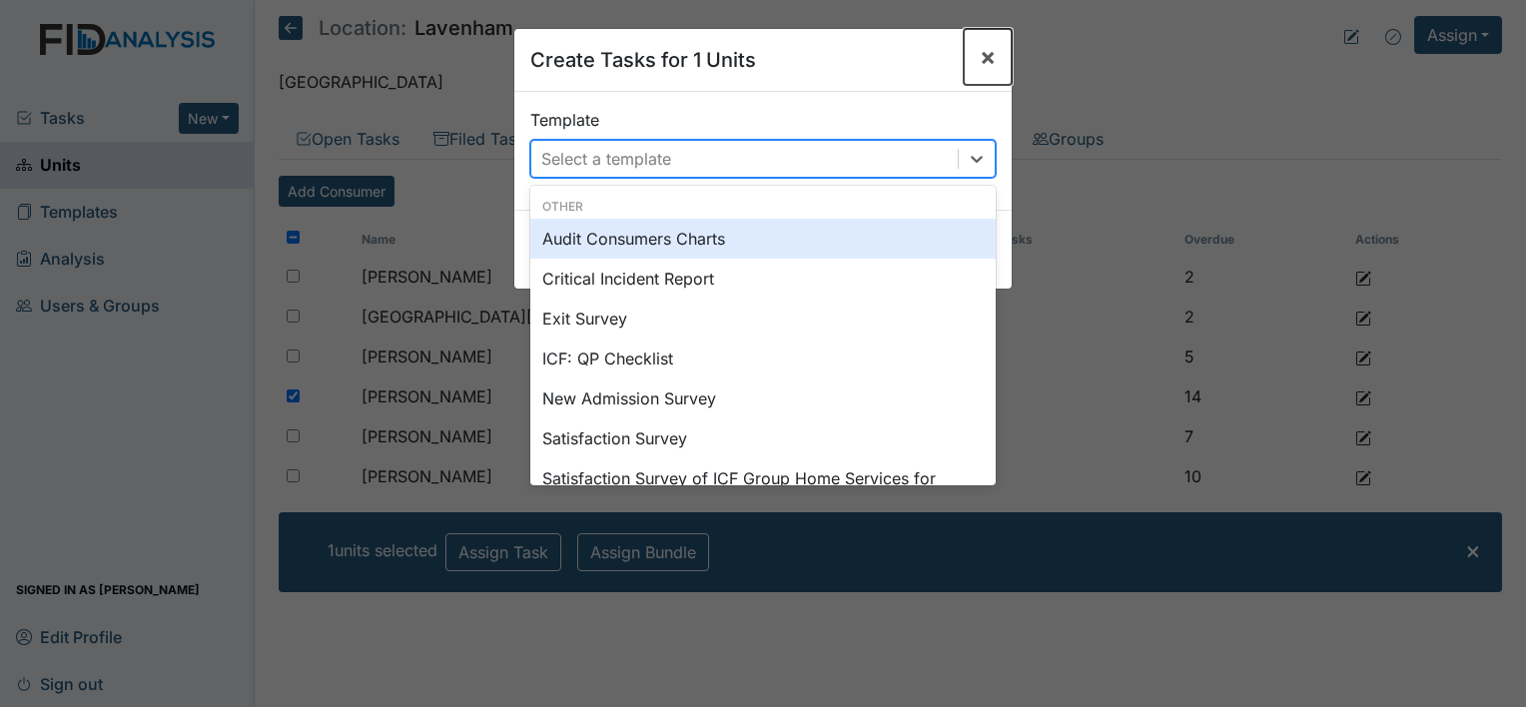
click at [980, 57] on span "×" at bounding box center [988, 56] width 16 height 29
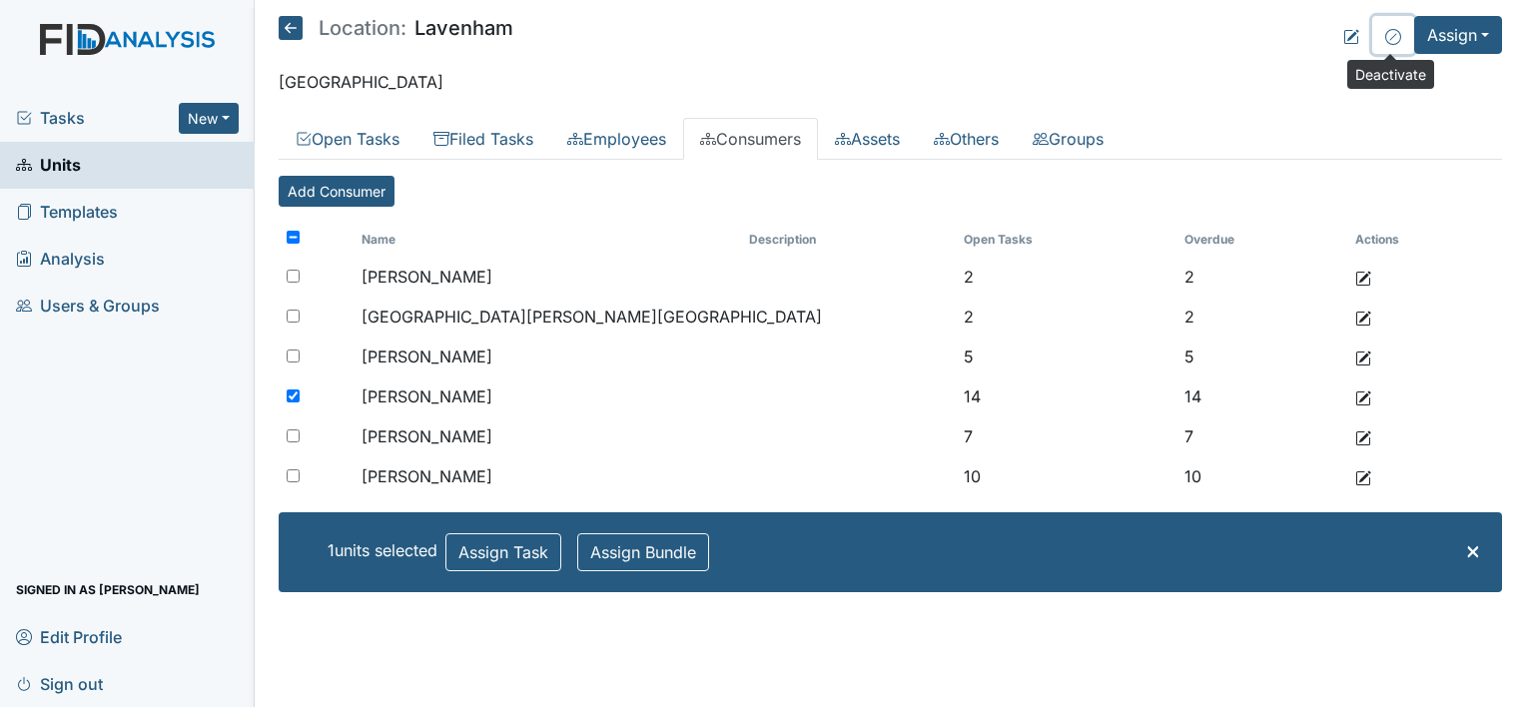
click at [1390, 44] on icon at bounding box center [1394, 37] width 16 height 16
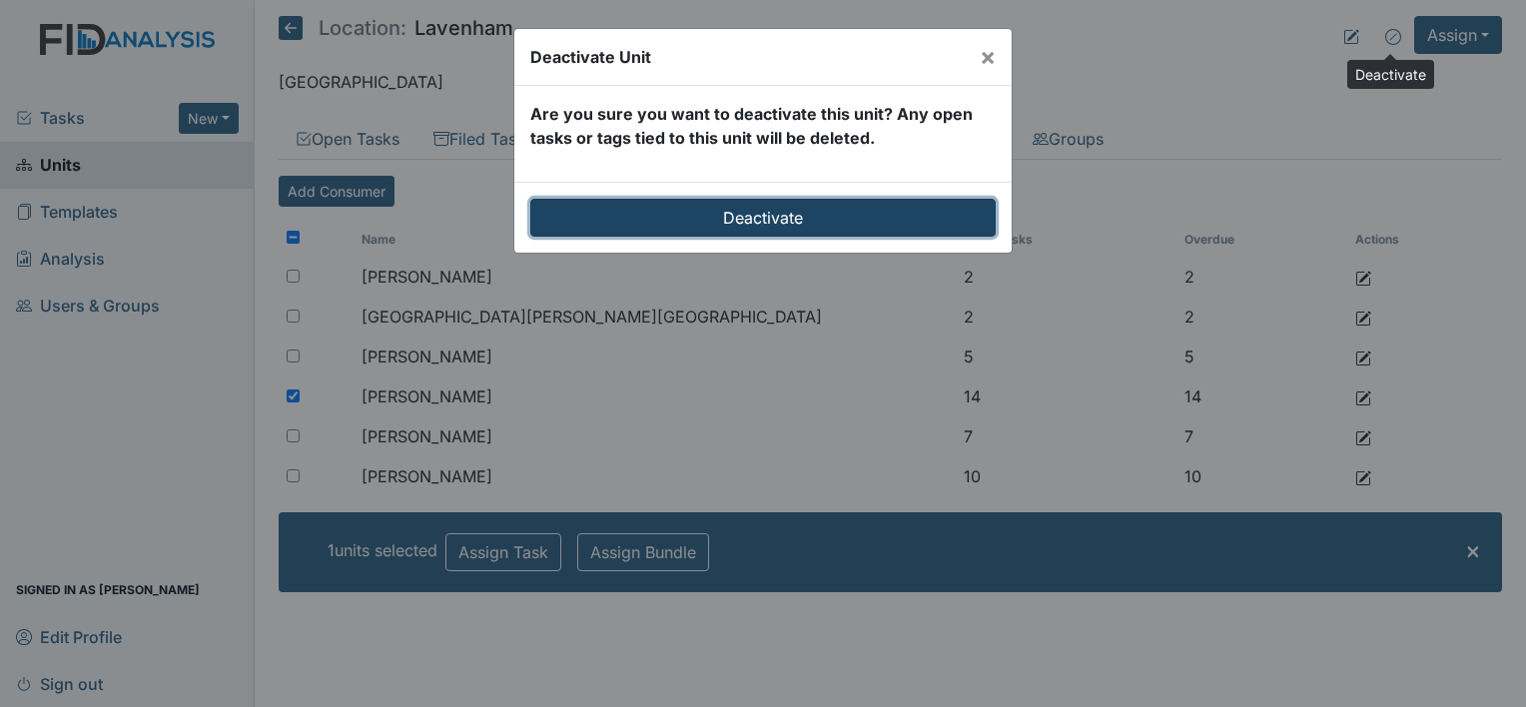
click at [839, 212] on input "Deactivate" at bounding box center [763, 218] width 466 height 38
